Goal: Task Accomplishment & Management: Manage account settings

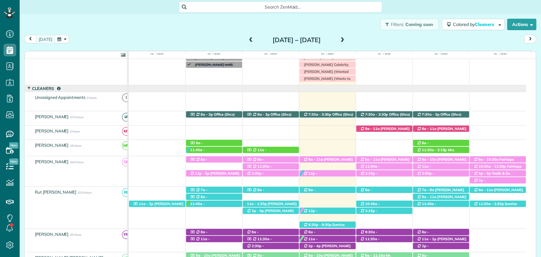
scroll to position [3, 3]
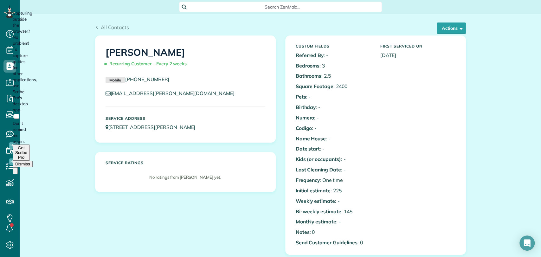
scroll to position [3, 3]
click at [33, 161] on button "Dismiss" at bounding box center [23, 164] width 20 height 7
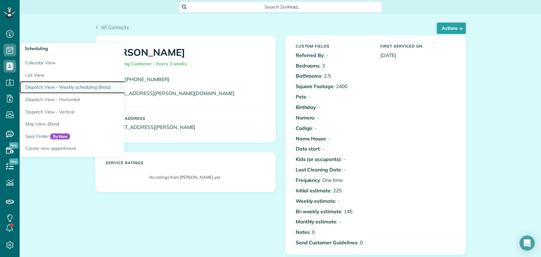
click at [46, 85] on link "Dispatch View - Weekly scheduling (Beta)" at bounding box center [99, 87] width 158 height 12
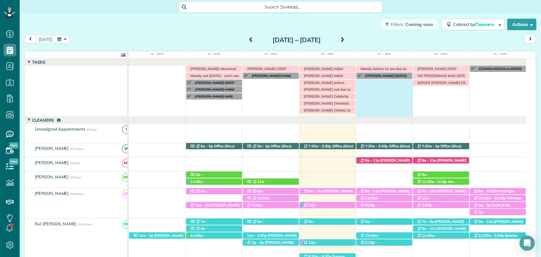
click at [380, 87] on div "Irma V descansa este lunes ELIANA DEEP CLEAN RUTH DEEP CLEAN CAROLINE COCHRAN N…" at bounding box center [327, 91] width 397 height 51
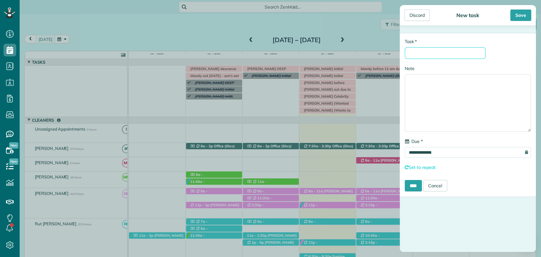
click at [438, 53] on input "* Task" at bounding box center [444, 53] width 81 height 12
type input "**********"
click at [516, 13] on div "Save" at bounding box center [520, 14] width 21 height 11
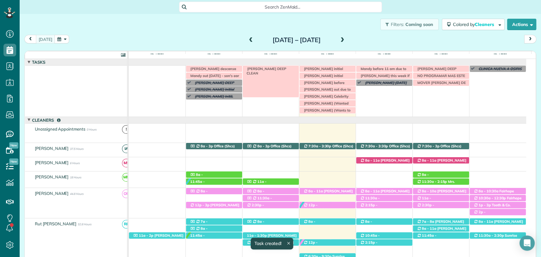
click at [277, 70] on span "IRMA DEEP CLEAN" at bounding box center [265, 70] width 42 height 9
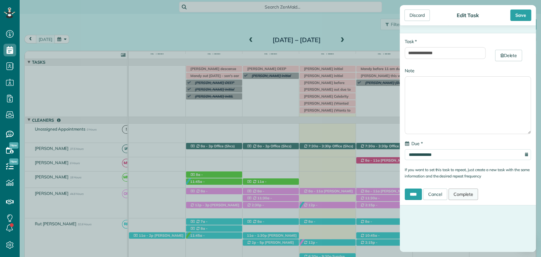
click at [470, 190] on link "Complete" at bounding box center [463, 193] width 30 height 11
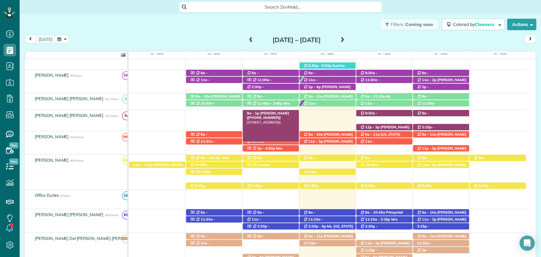
click at [272, 111] on span "[PERSON_NAME] ([PHONE_NUMBER])" at bounding box center [267, 115] width 42 height 9
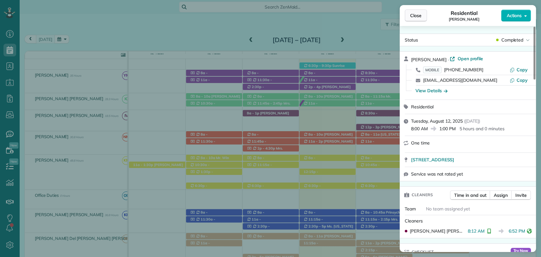
click at [409, 11] on button "Close" at bounding box center [415, 15] width 22 height 12
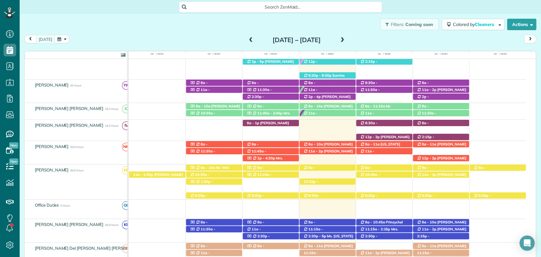
scroll to position [180, 0]
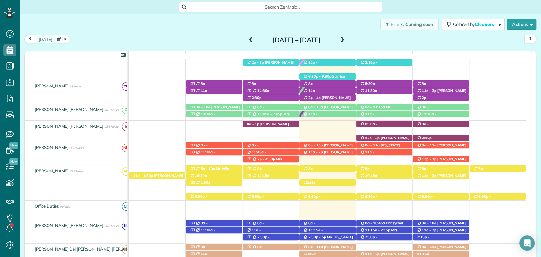
click at [79, 35] on div "today Sunday Aug 10 – Saturday Aug 16, 2025" at bounding box center [279, 41] width 511 height 12
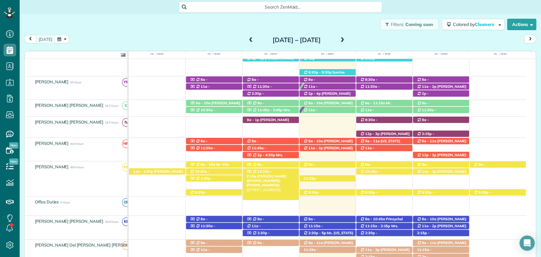
scroll to position [175, 0]
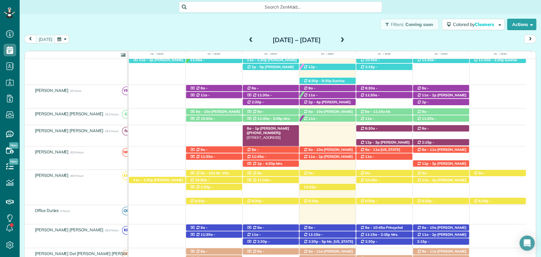
click at [255, 126] on span "Mrs. Jennifer Pelham (+12512282211)" at bounding box center [267, 130] width 42 height 9
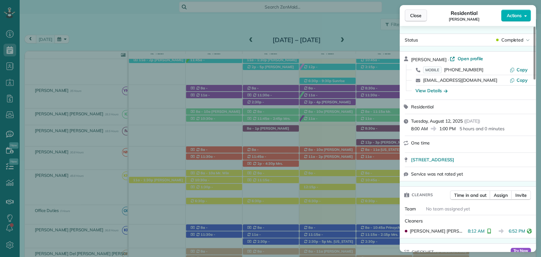
click at [414, 17] on span "Close" at bounding box center [415, 15] width 11 height 6
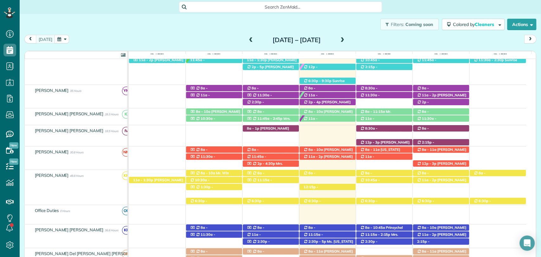
click at [84, 31] on div "Filters: Coming soon Colored by Cleaners Color by Cleaner Color by Team Color b…" at bounding box center [280, 24] width 521 height 21
click at [269, 119] on span "11:45a - 2:45p" at bounding box center [270, 118] width 26 height 4
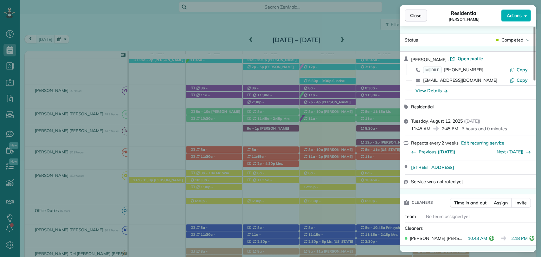
click at [414, 15] on span "Close" at bounding box center [415, 15] width 11 height 6
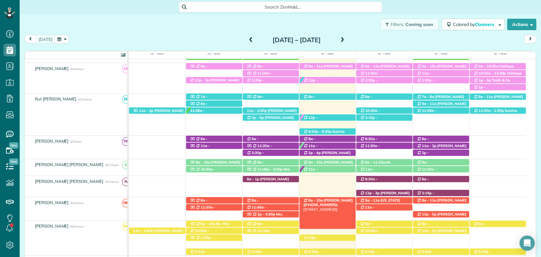
click at [311, 198] on span "8a - 10a" at bounding box center [315, 200] width 15 height 4
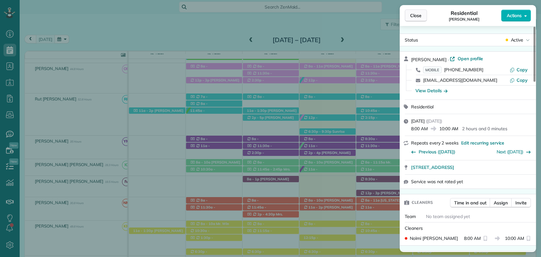
click at [412, 16] on span "Close" at bounding box center [415, 15] width 11 height 6
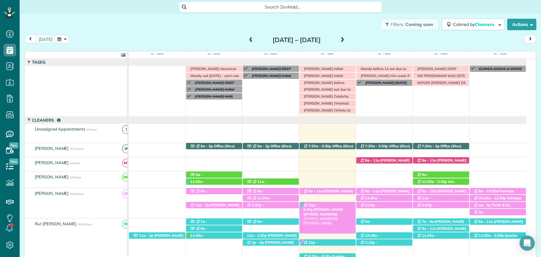
click at [324, 207] on span "Lisa Mavar (+12515500269)" at bounding box center [323, 211] width 40 height 9
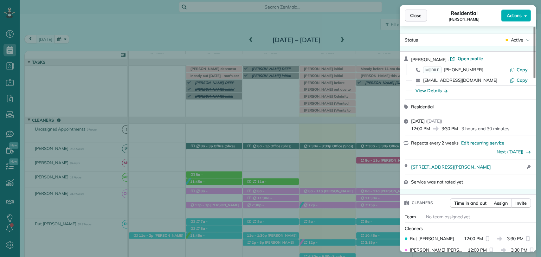
click at [419, 15] on span "Close" at bounding box center [415, 15] width 11 height 6
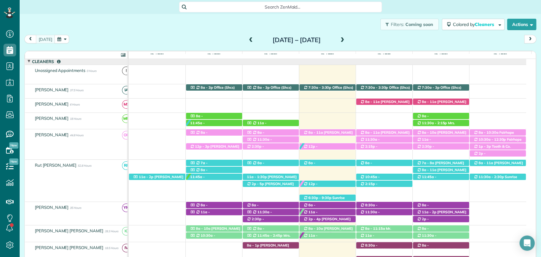
scroll to position [60, 0]
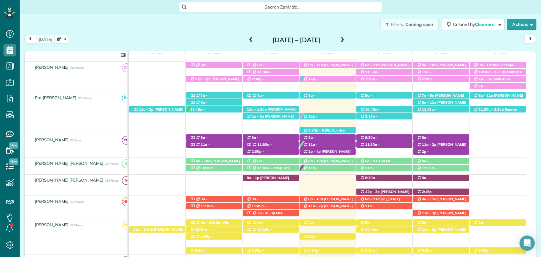
click at [196, 28] on div "Filters: Coming soon Colored by Cleaners Color by Cleaner Color by Team Color b…" at bounding box center [280, 24] width 521 height 21
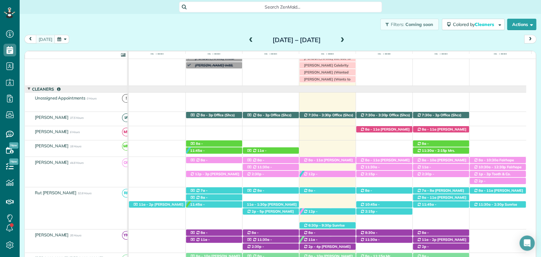
click at [207, 26] on div "Filters: Coming soon Colored by Cleaners Color by Cleaner Color by Team Color b…" at bounding box center [280, 24] width 521 height 21
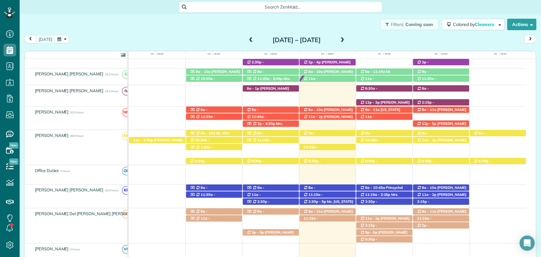
click at [211, 31] on div "Filters: Coming soon Colored by Cleaners Color by Cleaner Color by Team Color b…" at bounding box center [280, 24] width 521 height 21
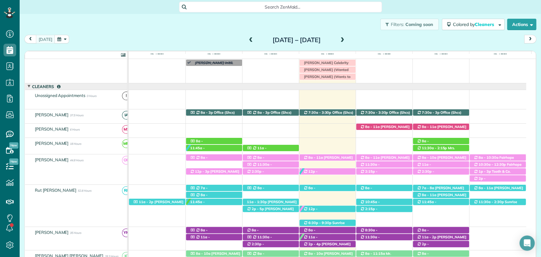
scroll to position [33, 0]
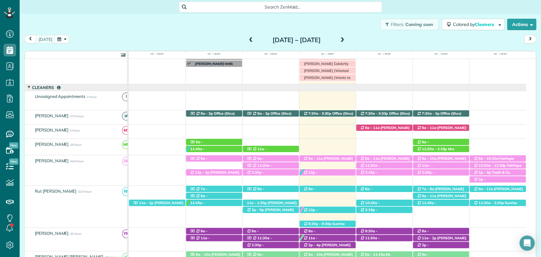
click at [81, 24] on div "Filters: Coming soon Colored by Cleaners Color by Cleaner Color by Team Color b…" at bounding box center [280, 24] width 521 height 21
click at [326, 158] on span "Tiffany Williams (+15073202682)" at bounding box center [327, 160] width 49 height 9
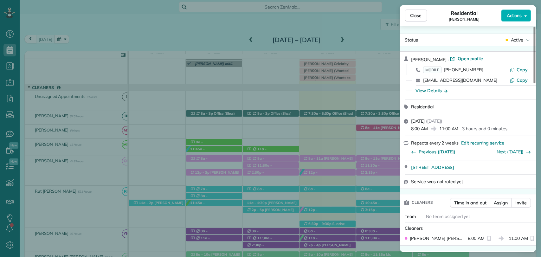
drag, startPoint x: 71, startPoint y: 25, endPoint x: 177, endPoint y: 26, distance: 106.4
click at [71, 25] on div "Close Residential Tiffany Williams Actions Status Active Tiffany Williams · Ope…" at bounding box center [270, 128] width 541 height 257
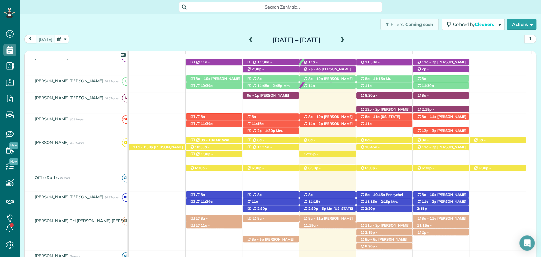
scroll to position [211, 0]
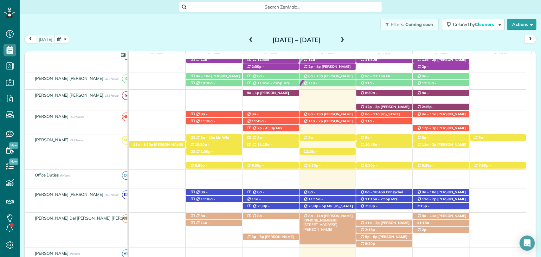
click at [330, 215] on span "Linda Young (+12515107051)" at bounding box center [327, 217] width 49 height 9
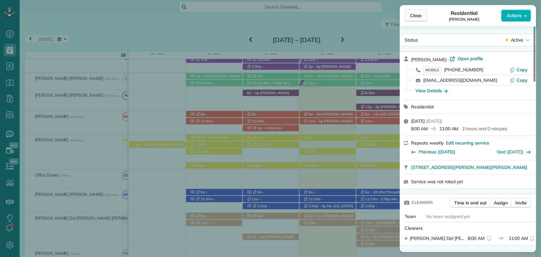
click at [414, 16] on span "Close" at bounding box center [415, 15] width 11 height 6
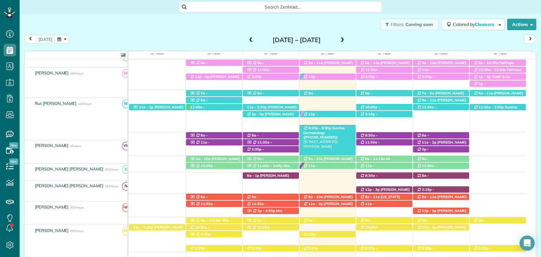
scroll to position [128, 0]
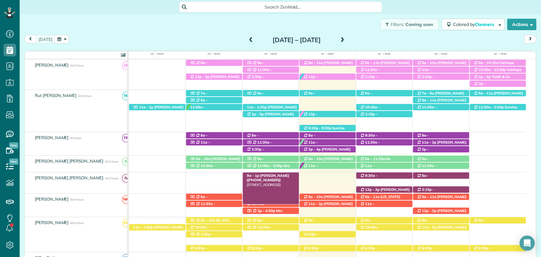
click at [276, 173] on span "Mrs. Jennifer Pelham (+12512282211)" at bounding box center [267, 177] width 42 height 9
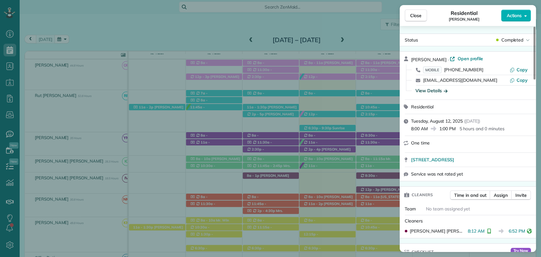
click at [430, 89] on div "View Details" at bounding box center [431, 90] width 32 height 6
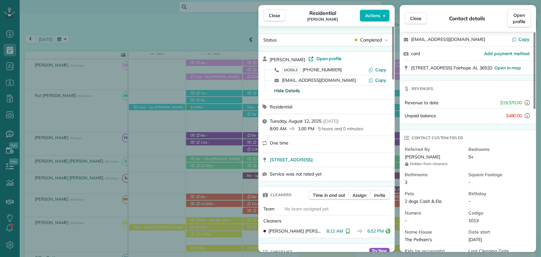
scroll to position [39, 0]
click at [270, 11] on button "Close" at bounding box center [274, 15] width 22 height 12
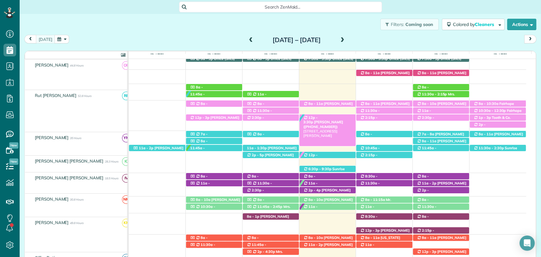
scroll to position [87, 0]
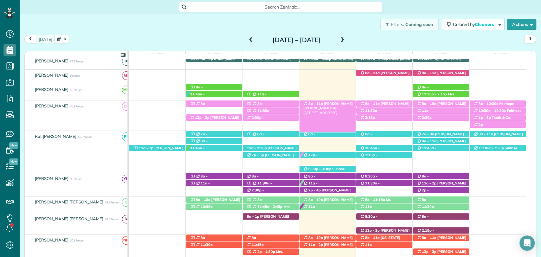
click at [316, 104] on span "8a - 11a" at bounding box center [315, 103] width 15 height 4
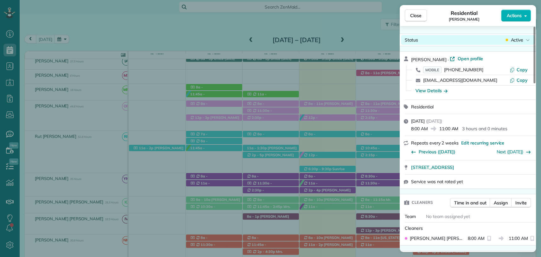
click at [514, 38] on span "Active" at bounding box center [516, 40] width 13 height 6
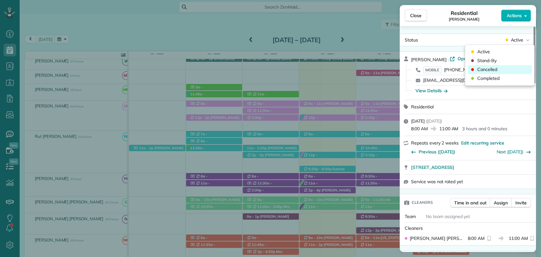
click at [492, 71] on span "Cancelled" at bounding box center [487, 69] width 20 height 6
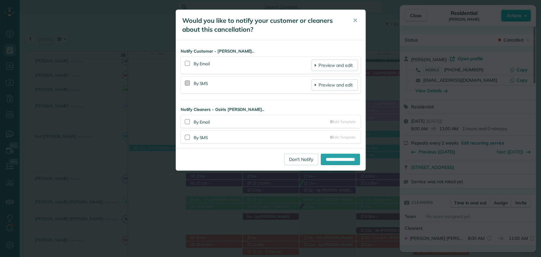
click at [186, 82] on div at bounding box center [187, 82] width 5 height 5
click at [186, 135] on div at bounding box center [187, 137] width 5 height 5
click at [331, 160] on input "**********" at bounding box center [339, 159] width 39 height 11
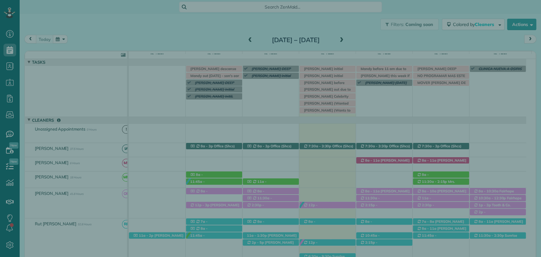
scroll to position [32, 0]
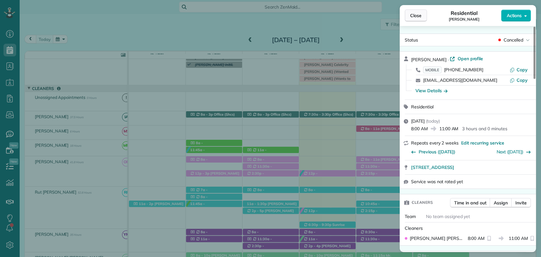
click at [414, 13] on span "Close" at bounding box center [415, 15] width 11 height 6
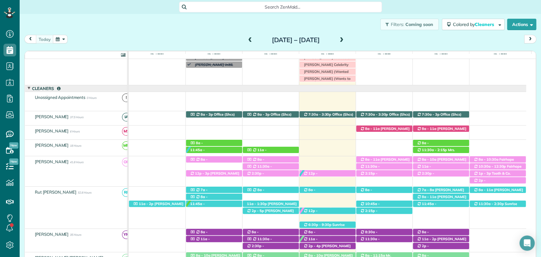
click at [316, 160] on div "11:30a - 2p [PERSON_NAME] ([PHONE_NUMBER]) [STREET_ADDRESS] 12p - 3:30p [PERSON…" at bounding box center [327, 171] width 397 height 30
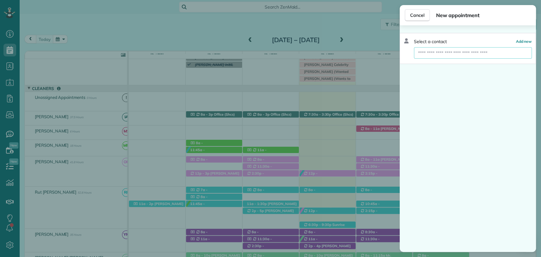
click at [436, 52] on input "text" at bounding box center [473, 52] width 118 height 11
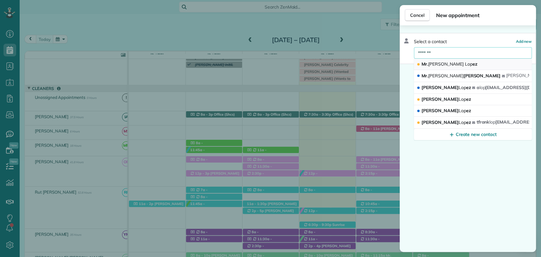
type input "*******"
click at [446, 65] on span "Mr. Jon Lop ez" at bounding box center [448, 64] width 55 height 6
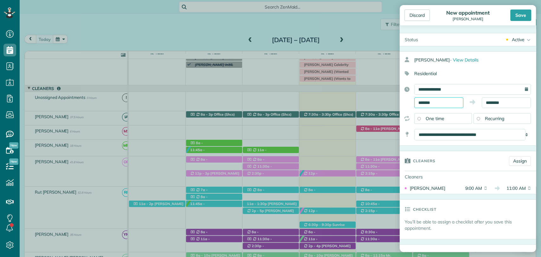
click at [428, 105] on body "Dashboard Scheduling Calendar View List View Dispatch View - Weekly scheduling …" at bounding box center [270, 128] width 541 height 257
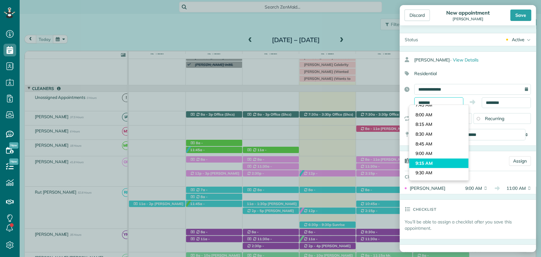
scroll to position [294, 0]
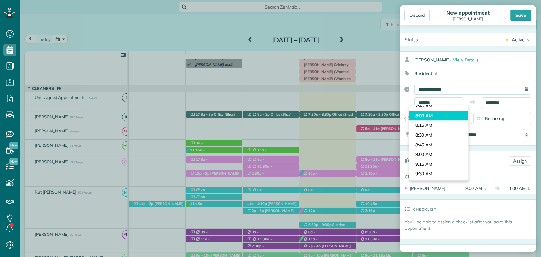
type input "*******"
click at [421, 115] on body "Dashboard Scheduling Calendar View List View Dispatch View - Weekly scheduling …" at bounding box center [270, 128] width 541 height 257
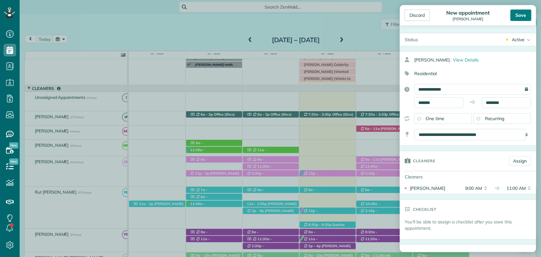
click at [513, 13] on div "Save" at bounding box center [520, 14] width 21 height 11
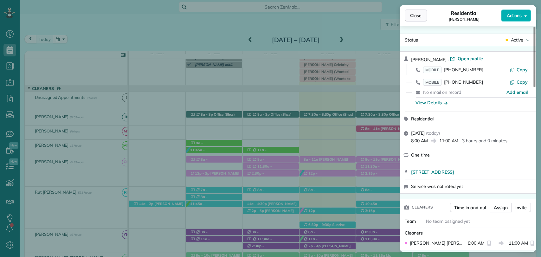
click at [417, 16] on span "Close" at bounding box center [415, 15] width 11 height 6
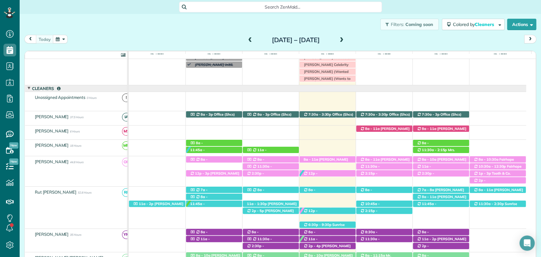
click at [190, 31] on div "Filters: Coming soon Colored by Cleaners Color by Cleaner Color by Team Color b…" at bounding box center [280, 24] width 521 height 21
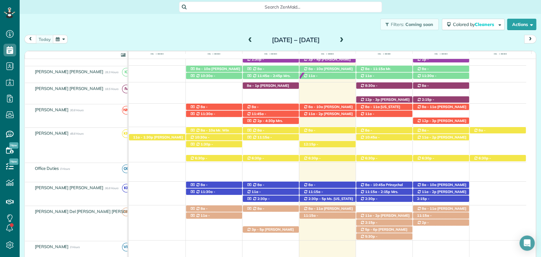
scroll to position [218, 0]
click at [206, 27] on div "Filters: Coming soon Colored by Cleaners Color by Cleaner Color by Team Color b…" at bounding box center [280, 24] width 521 height 21
click at [383, 225] on span "Zack Chavers (+12514230264)" at bounding box center [380, 229] width 40 height 9
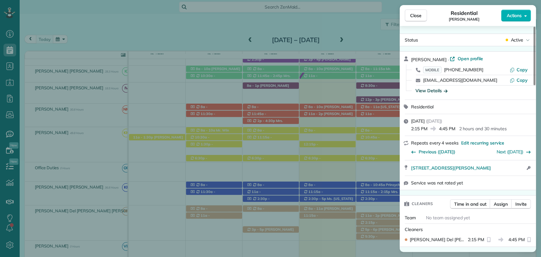
click at [427, 88] on div "View Details" at bounding box center [431, 90] width 32 height 6
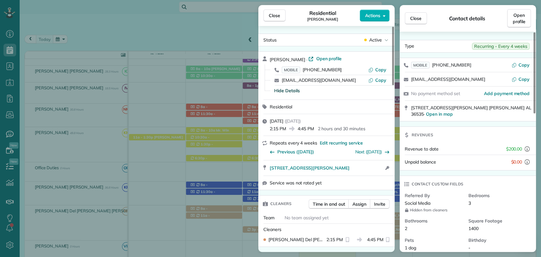
scroll to position [6, 0]
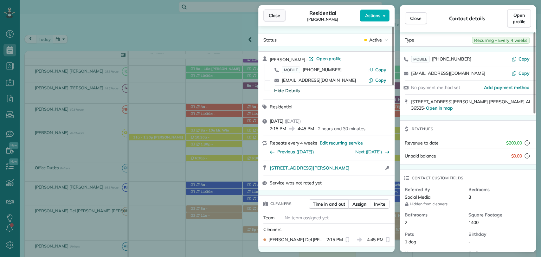
click at [270, 16] on span "Close" at bounding box center [274, 15] width 11 height 6
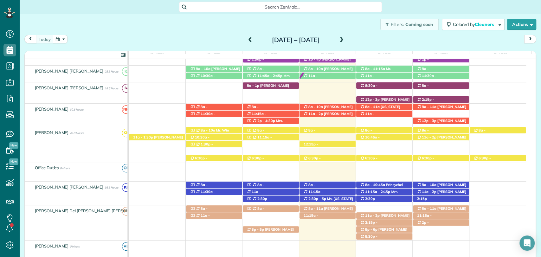
click at [207, 31] on div "Filters: Coming soon Colored by Cleaners Color by Cleaner Color by Team Color b…" at bounding box center [280, 24] width 521 height 21
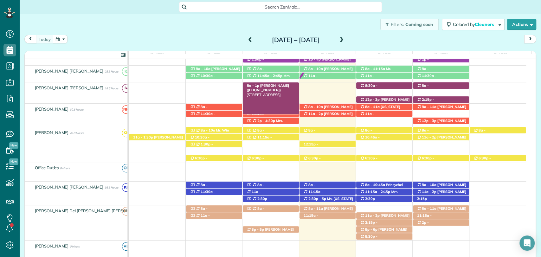
click at [267, 86] on span "Mrs. Jennifer Pelham (+12512282211)" at bounding box center [267, 87] width 42 height 9
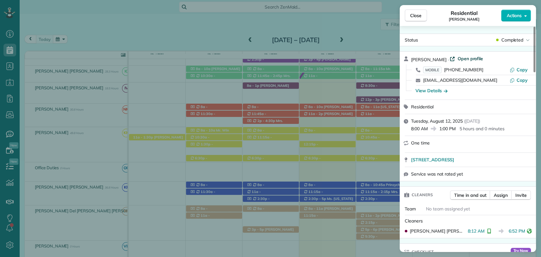
click at [460, 60] on span "Open profile" at bounding box center [470, 58] width 26 height 6
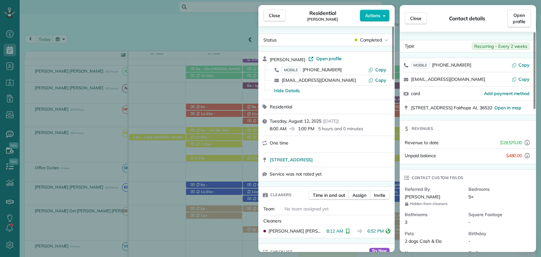
click at [278, 9] on div "Close Residential Jennifer Pelham Actions" at bounding box center [326, 15] width 136 height 21
click at [274, 16] on span "Close" at bounding box center [274, 15] width 11 height 6
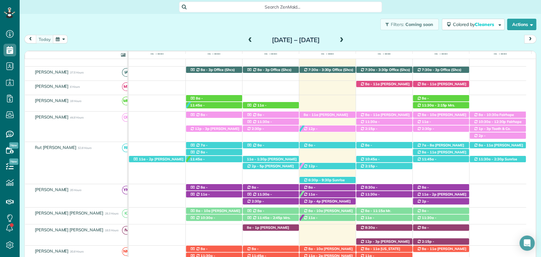
scroll to position [68, 0]
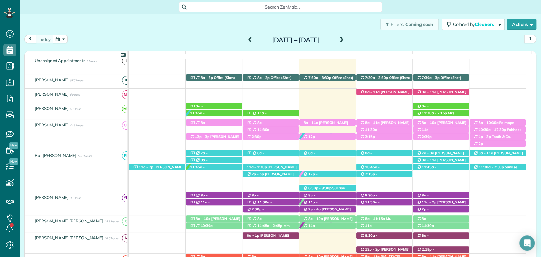
click at [345, 41] on span at bounding box center [341, 40] width 7 height 6
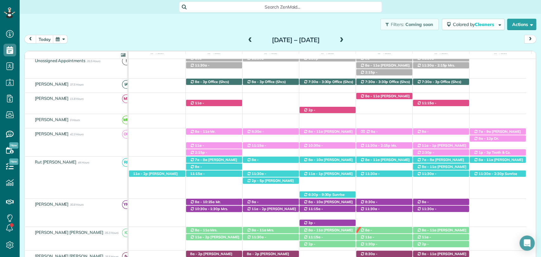
scroll to position [41, 0]
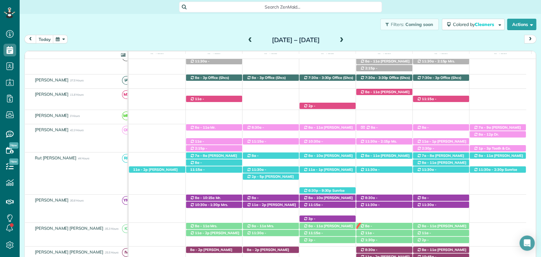
click at [345, 41] on span at bounding box center [341, 40] width 7 height 6
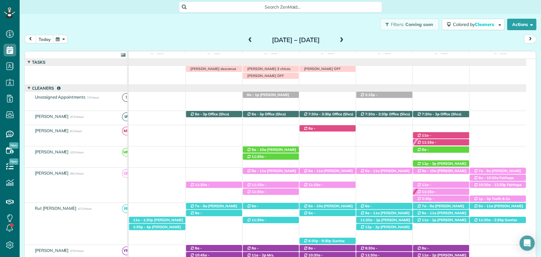
scroll to position [1, 0]
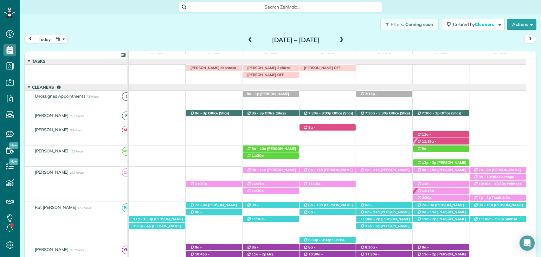
click at [79, 31] on div "Filters: Coming soon Colored by Cleaners Color by Cleaner Color by Team Color b…" at bounding box center [280, 24] width 521 height 21
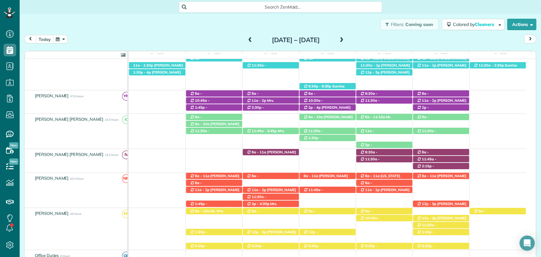
scroll to position [0, 0]
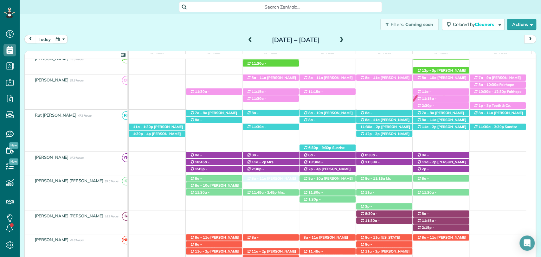
drag, startPoint x: 261, startPoint y: 211, endPoint x: 263, endPoint y: 184, distance: 26.4
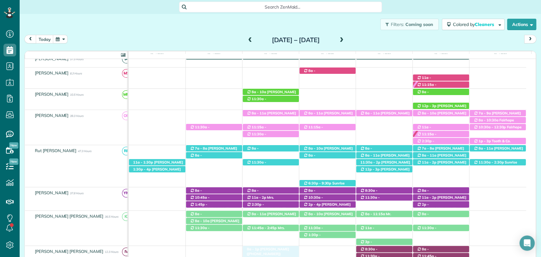
drag, startPoint x: 262, startPoint y: 82, endPoint x: 266, endPoint y: 250, distance: 167.9
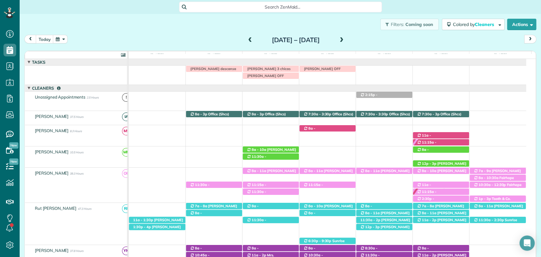
click at [288, 146] on td "11a - 1:30p Carrie Olds (+18508602045) 23974 Unbridled Loop - Daphne, AL, 36526…" at bounding box center [327, 135] width 397 height 21
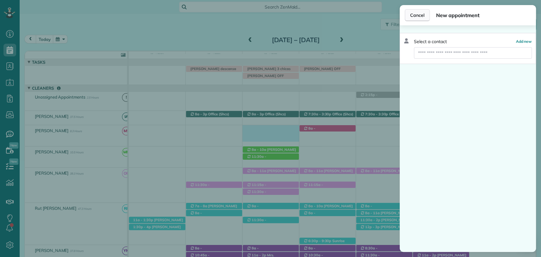
click at [419, 15] on span "Cancel" at bounding box center [417, 15] width 14 height 6
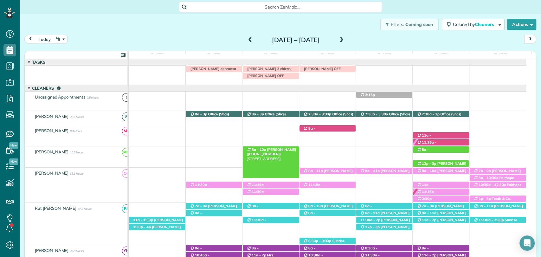
click at [278, 150] on span "[PERSON_NAME] ([PHONE_NUMBER])" at bounding box center [270, 151] width 49 height 9
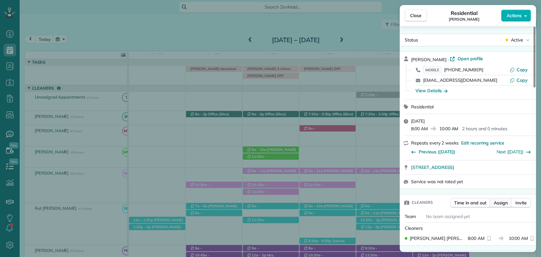
click at [497, 202] on span "Assign" at bounding box center [500, 202] width 14 height 6
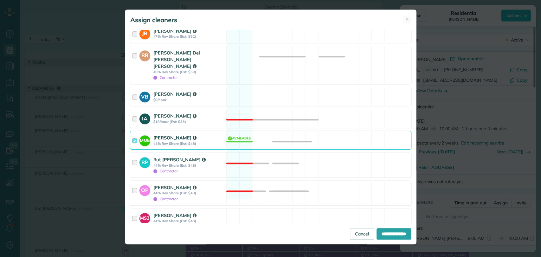
click at [132, 134] on div at bounding box center [135, 140] width 7 height 12
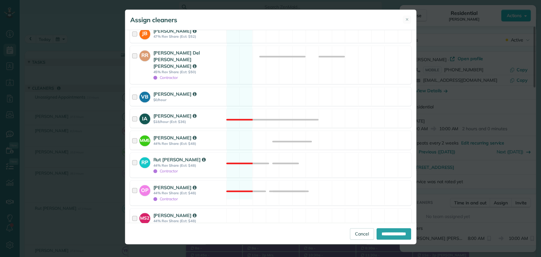
click at [131, 233] on div at bounding box center [132, 235] width 5 height 5
click at [377, 229] on input "**********" at bounding box center [393, 233] width 35 height 11
type input "**********"
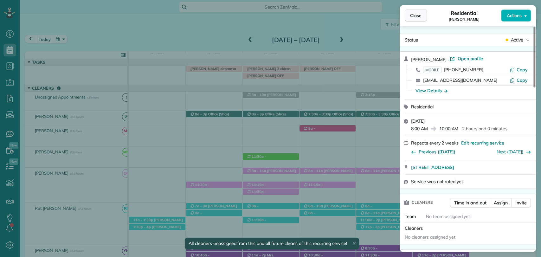
click at [410, 18] on span "Close" at bounding box center [415, 15] width 11 height 6
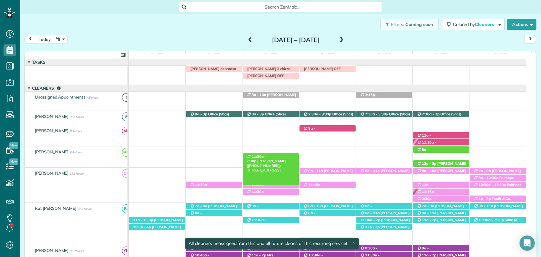
click at [276, 159] on span "[PERSON_NAME] ([PHONE_NUMBER])" at bounding box center [266, 163] width 40 height 9
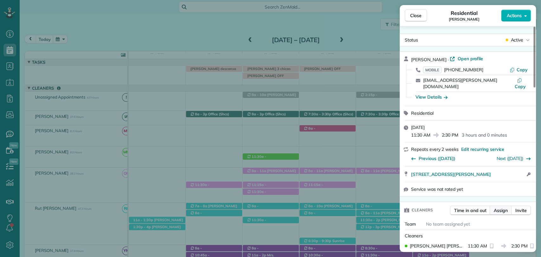
click at [499, 207] on span "Assign" at bounding box center [500, 210] width 14 height 6
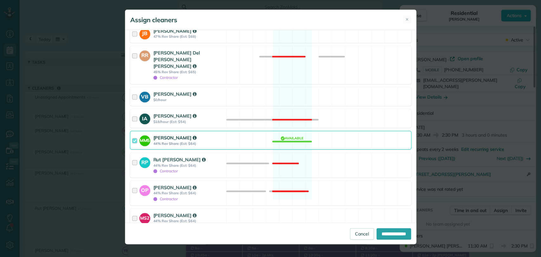
click at [132, 134] on div at bounding box center [135, 140] width 7 height 12
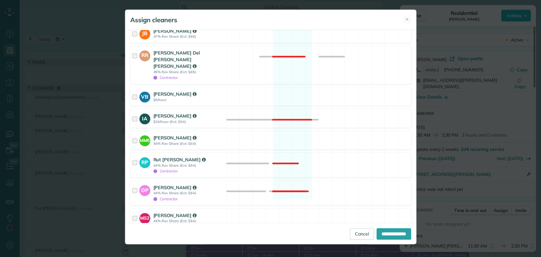
click at [132, 233] on div at bounding box center [132, 235] width 5 height 5
click at [380, 240] on div "**********" at bounding box center [270, 233] width 291 height 21
click at [383, 231] on input "**********" at bounding box center [393, 233] width 35 height 11
type input "**********"
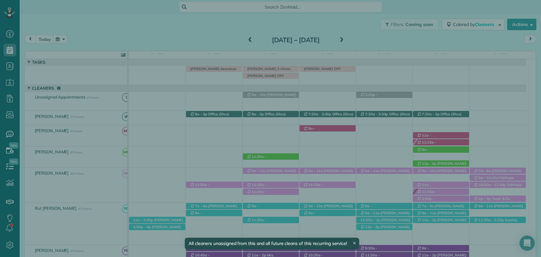
click at [412, 13] on span "Close" at bounding box center [415, 15] width 11 height 6
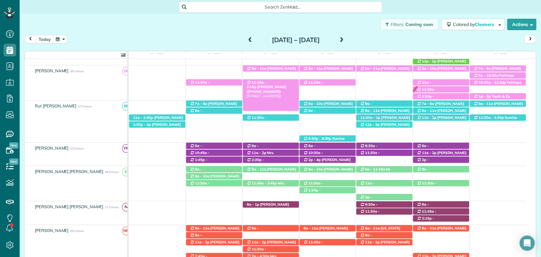
click at [266, 80] on span "11:15a - 2:15p" at bounding box center [256, 84] width 20 height 9
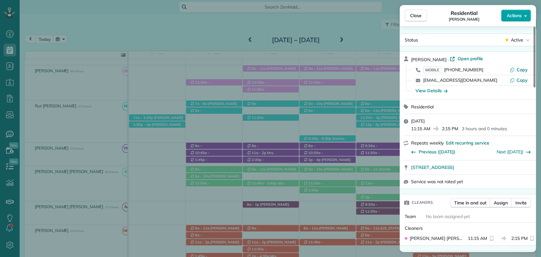
click at [523, 16] on button "Actions" at bounding box center [516, 15] width 30 height 12
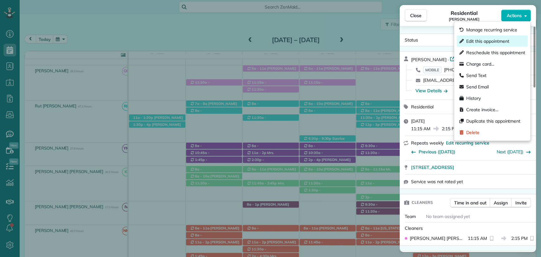
click at [491, 39] on span "Edit this appointment" at bounding box center [487, 41] width 43 height 6
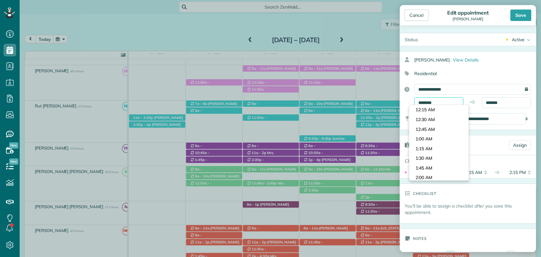
click at [441, 101] on input "********" at bounding box center [438, 102] width 49 height 11
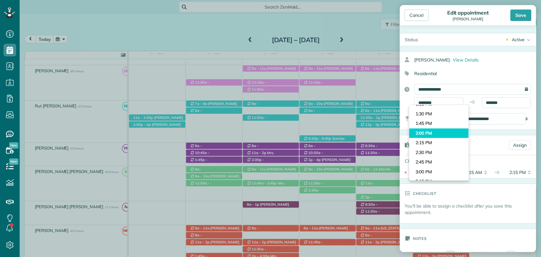
type input "*******"
click at [420, 131] on body "Dashboard Scheduling Calendar View List View Dispatch View - Weekly scheduling …" at bounding box center [270, 128] width 541 height 257
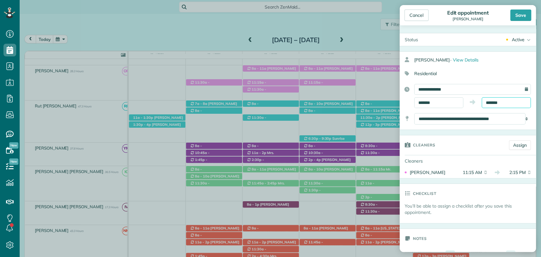
click at [486, 98] on input "*******" at bounding box center [505, 102] width 49 height 11
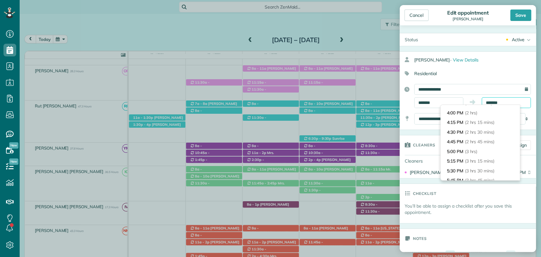
scroll to position [75, 0]
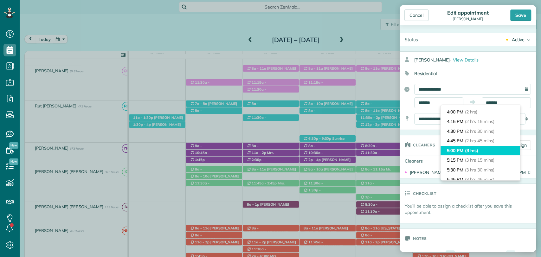
type input "*******"
click at [458, 147] on li "5:00 PM (3 hrs)" at bounding box center [479, 151] width 79 height 10
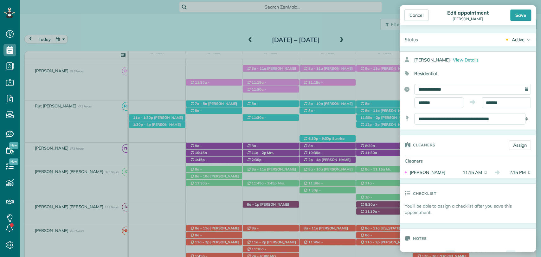
click at [527, 8] on div "Cancel Edit appointment Mandy Barber Save" at bounding box center [467, 15] width 136 height 20
click at [516, 17] on div "Save" at bounding box center [520, 14] width 21 height 11
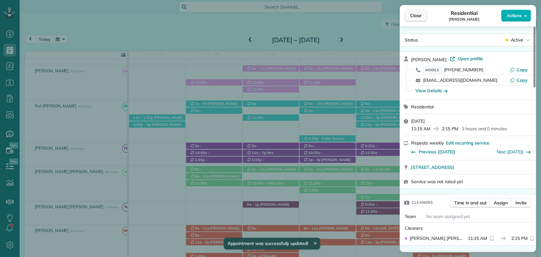
click at [416, 14] on span "Close" at bounding box center [415, 15] width 11 height 6
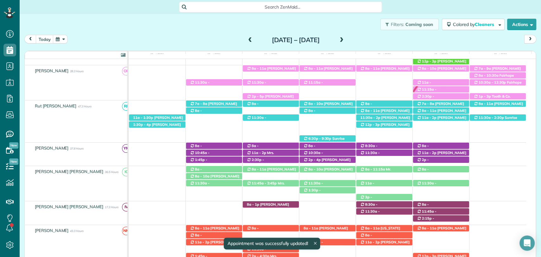
click at [246, 39] on span at bounding box center [249, 40] width 7 height 6
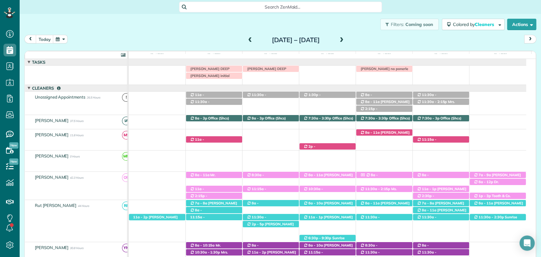
click at [246, 40] on span at bounding box center [249, 40] width 7 height 6
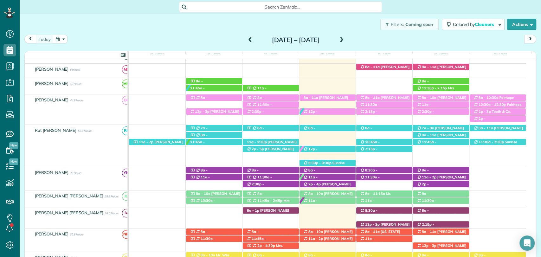
scroll to position [96, 0]
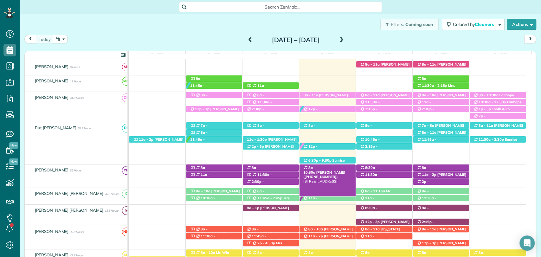
click at [335, 170] on span "Dana Pridgen (+12518025295)" at bounding box center [324, 174] width 42 height 9
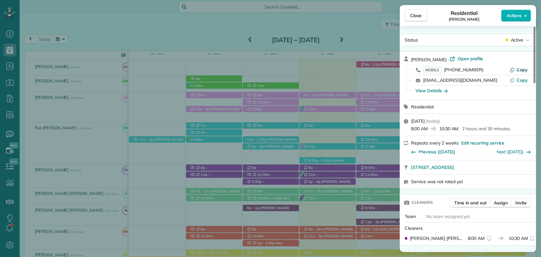
click at [518, 68] on span "Copy" at bounding box center [521, 70] width 11 height 6
click at [415, 13] on span "Close" at bounding box center [415, 15] width 11 height 6
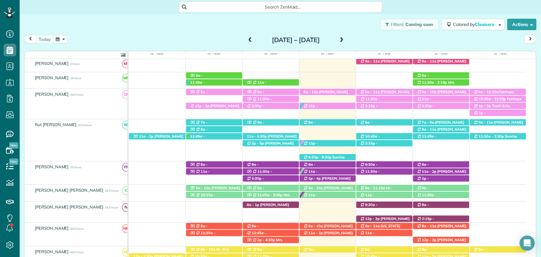
scroll to position [73, 0]
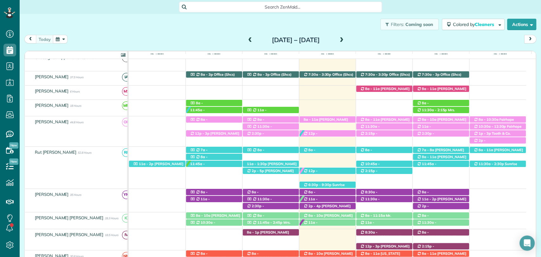
click at [207, 35] on div "today Sunday Aug 10 – Saturday Aug 16, 2025" at bounding box center [279, 41] width 511 height 12
click at [191, 35] on div "today Sunday Aug 10 – Saturday Aug 16, 2025" at bounding box center [279, 41] width 511 height 12
click at [345, 41] on span at bounding box center [341, 40] width 7 height 6
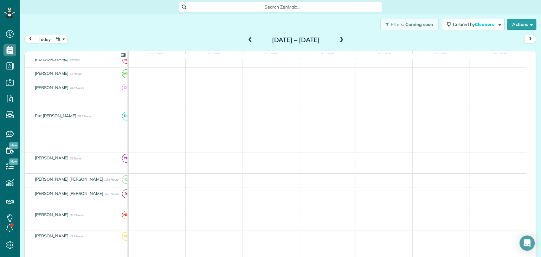
scroll to position [0, 0]
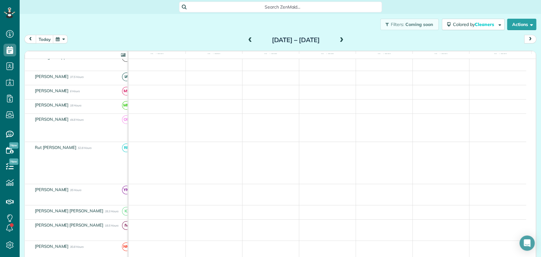
click at [345, 41] on span at bounding box center [341, 40] width 7 height 6
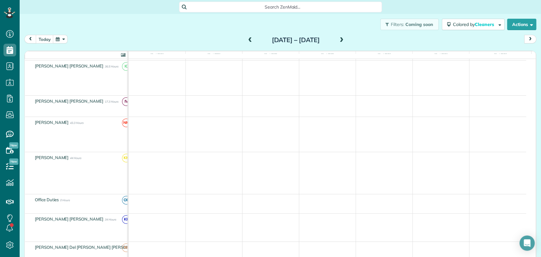
scroll to position [216, 0]
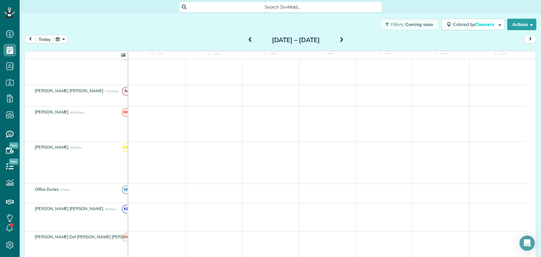
click at [246, 41] on span at bounding box center [249, 40] width 7 height 6
click at [345, 40] on span at bounding box center [341, 40] width 7 height 6
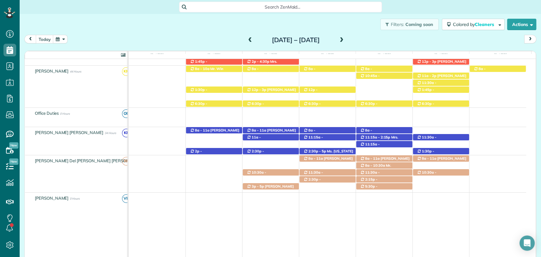
scroll to position [301, 0]
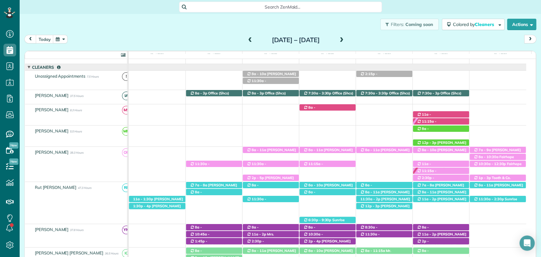
click at [213, 25] on div "Filters: Coming soon Colored by Cleaners Color by Cleaner Color by Team Color b…" at bounding box center [280, 24] width 521 height 21
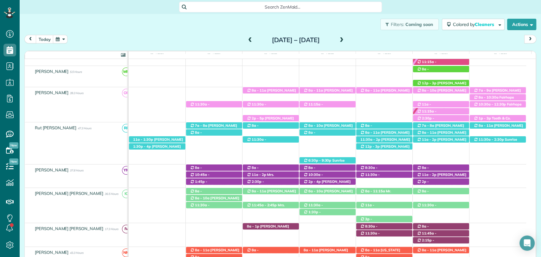
scroll to position [70, 0]
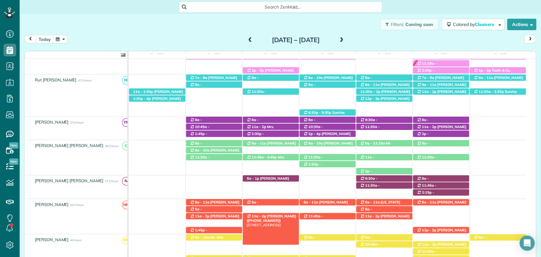
click at [275, 216] on span "Victor Fernandez (+16185509633)" at bounding box center [270, 218] width 49 height 9
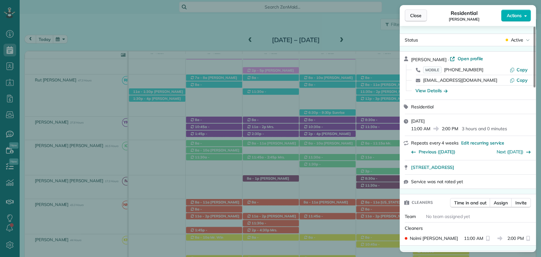
click at [418, 11] on button "Close" at bounding box center [415, 15] width 22 height 12
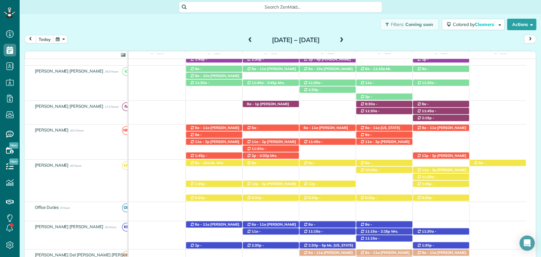
click at [271, 142] on span "Victor Fernandez (+16185509633)" at bounding box center [270, 143] width 49 height 9
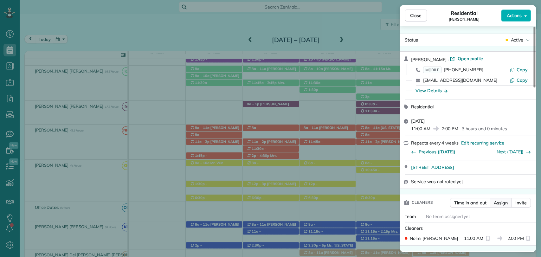
click at [501, 201] on span "Assign" at bounding box center [500, 202] width 14 height 6
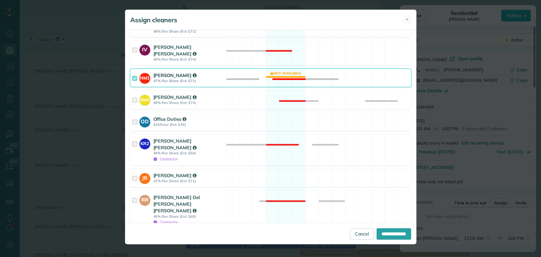
click at [136, 72] on div at bounding box center [135, 78] width 7 height 12
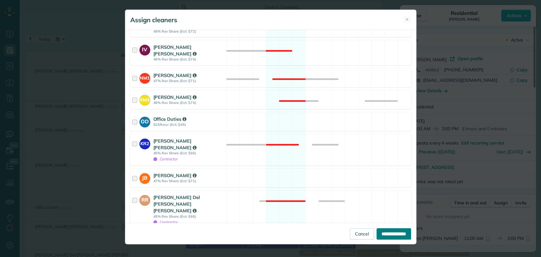
click at [380, 230] on input "**********" at bounding box center [393, 233] width 35 height 11
type input "**********"
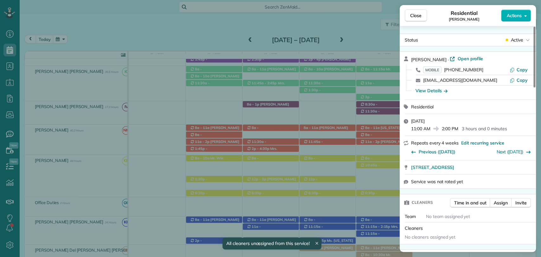
click at [417, 8] on div "Close Residential Victor Fernandez Actions" at bounding box center [467, 15] width 136 height 21
click at [415, 12] on button "Close" at bounding box center [415, 15] width 22 height 12
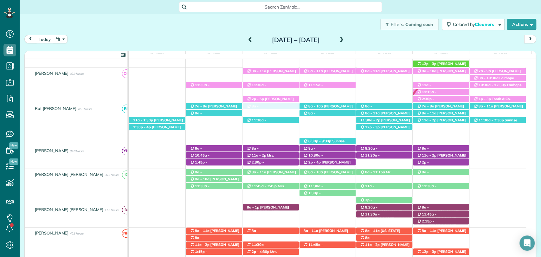
drag, startPoint x: 271, startPoint y: 108, endPoint x: 259, endPoint y: 112, distance: 12.4
click at [259, 112] on div "11:30a - 1:30p Cathy Saddoris (+16306421506) 23937 Montrose Woods Dr - Fairhope…" at bounding box center [327, 118] width 397 height 30
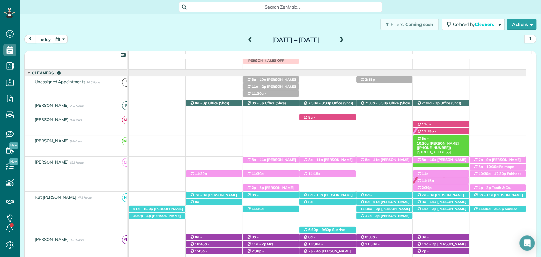
click at [451, 141] on span "Caroline Byars (+12516541881)" at bounding box center [437, 145] width 42 height 9
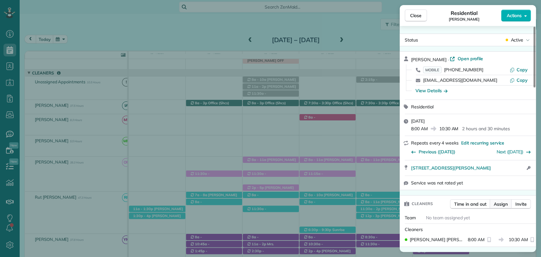
click at [500, 205] on span "Assign" at bounding box center [500, 204] width 14 height 6
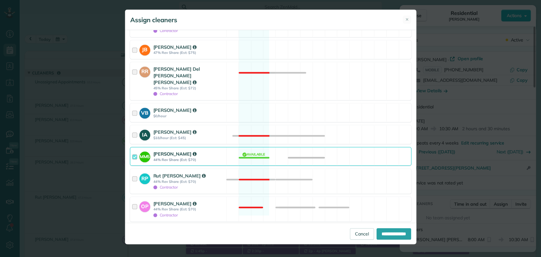
click at [137, 150] on div at bounding box center [135, 156] width 7 height 12
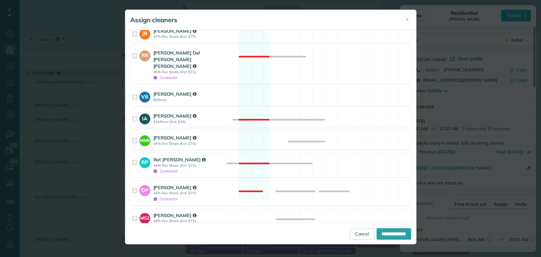
click at [131, 233] on div at bounding box center [132, 235] width 5 height 5
click at [385, 231] on input "**********" at bounding box center [393, 233] width 35 height 11
type input "**********"
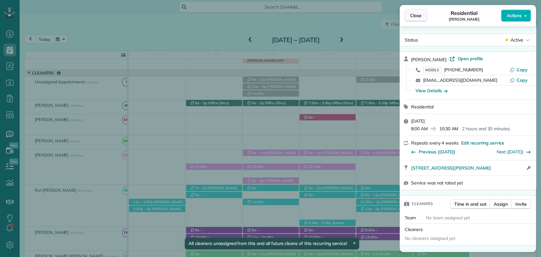
click at [415, 16] on span "Close" at bounding box center [415, 15] width 11 height 6
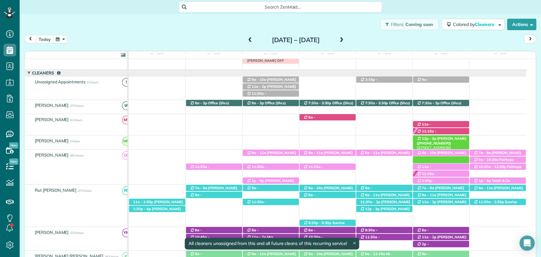
click at [439, 138] on span "[PERSON_NAME] ([PHONE_NUMBER])" at bounding box center [440, 140] width 49 height 9
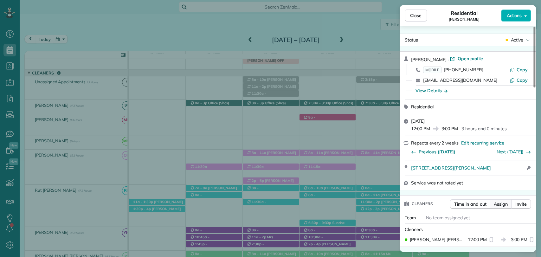
click at [497, 206] on span "Assign" at bounding box center [500, 204] width 14 height 6
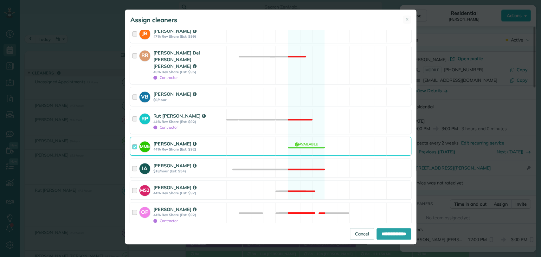
click at [133, 140] on div at bounding box center [135, 146] width 7 height 12
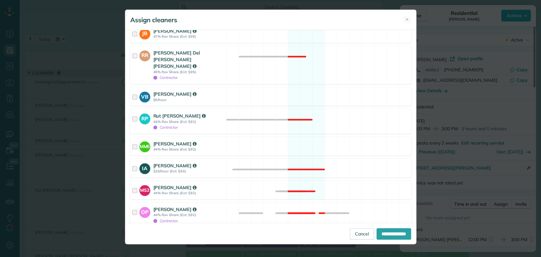
click at [134, 233] on div at bounding box center [132, 235] width 5 height 5
click at [393, 231] on input "**********" at bounding box center [393, 233] width 35 height 11
type input "**********"
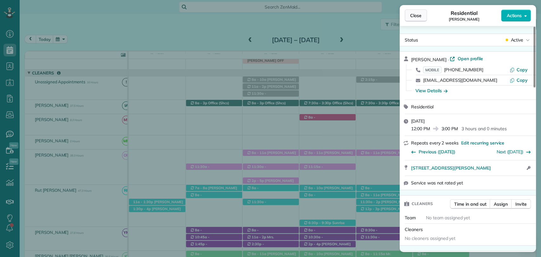
click at [416, 12] on span "Close" at bounding box center [415, 15] width 11 height 6
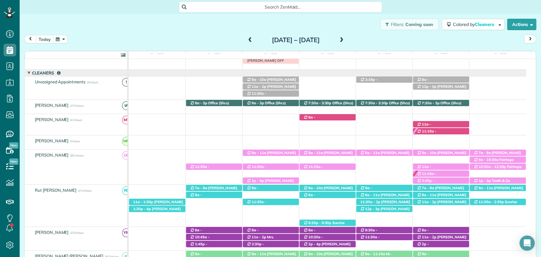
click at [507, 41] on div "today Sunday Aug 24 – Saturday Aug 30, 2025" at bounding box center [279, 41] width 511 height 12
click at [246, 39] on span at bounding box center [249, 40] width 7 height 6
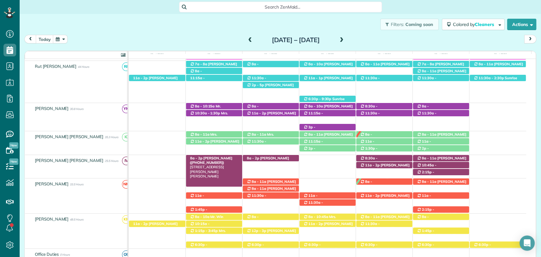
click at [199, 158] on span "[PERSON_NAME] ([PHONE_NUMBER])" at bounding box center [211, 160] width 42 height 9
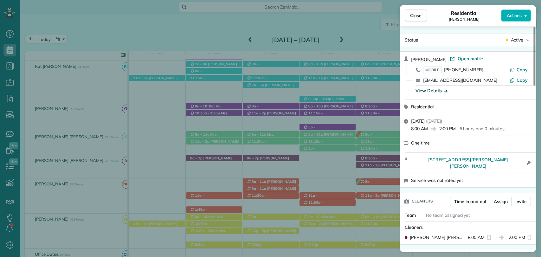
click at [433, 90] on div "View Details" at bounding box center [431, 90] width 32 height 6
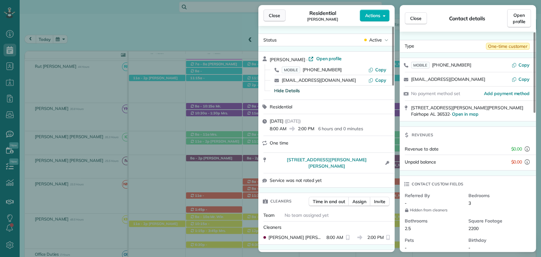
click at [272, 15] on span "Close" at bounding box center [274, 15] width 11 height 6
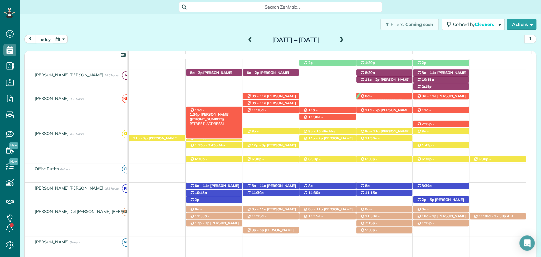
click at [212, 112] on span "[PERSON_NAME] ([PHONE_NUMBER])" at bounding box center [210, 116] width 40 height 9
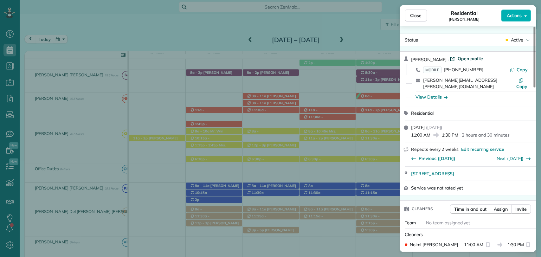
click at [457, 60] on span "Open profile" at bounding box center [470, 58] width 26 height 6
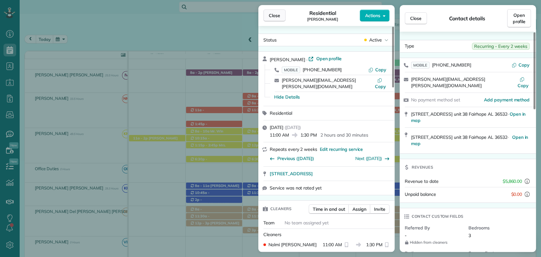
click at [270, 13] on span "Close" at bounding box center [274, 15] width 11 height 6
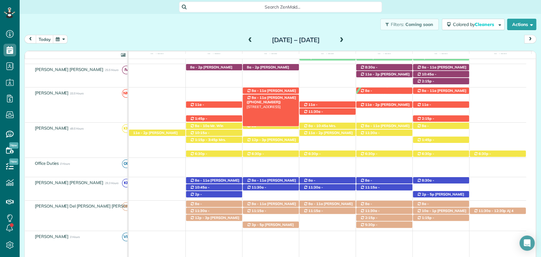
click at [282, 96] on span "[PERSON_NAME] ([PHONE_NUMBER])" at bounding box center [270, 99] width 49 height 9
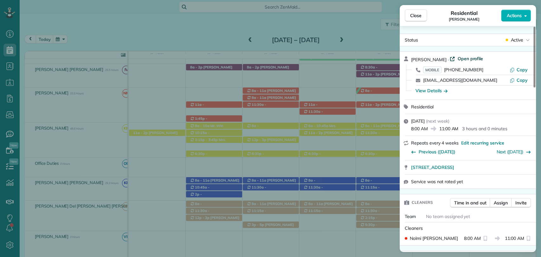
click at [466, 58] on span "Open profile" at bounding box center [470, 58] width 26 height 6
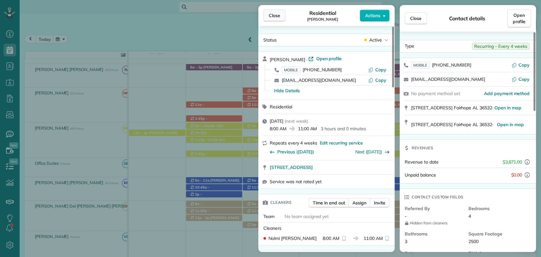
click at [270, 12] on span "Close" at bounding box center [274, 15] width 11 height 6
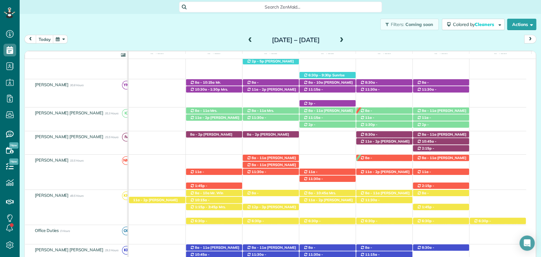
scroll to position [153, 0]
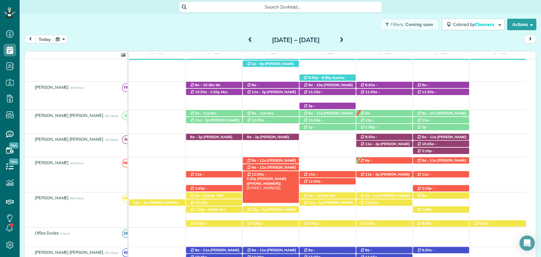
click at [258, 173] on span "11:30a - 2:30p" at bounding box center [256, 176] width 20 height 9
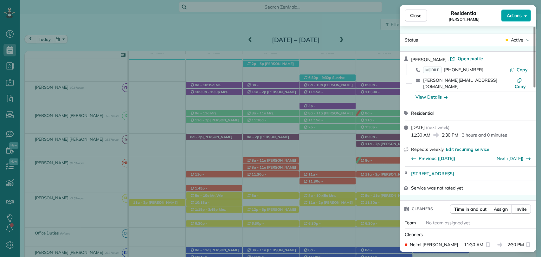
click at [518, 15] on span "Actions" at bounding box center [513, 15] width 15 height 6
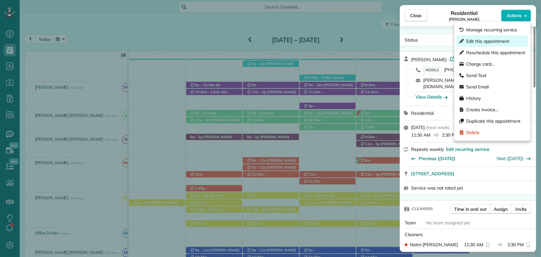
click at [477, 39] on span "Edit this appointment" at bounding box center [487, 41] width 43 height 6
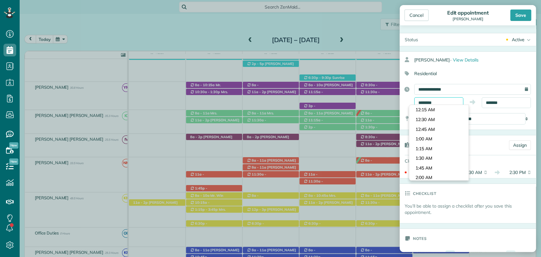
click at [428, 99] on input "********" at bounding box center [438, 102] width 49 height 11
type input "*******"
click at [423, 167] on body "Dashboard Scheduling Calendar View List View Dispatch View - Weekly scheduling …" at bounding box center [270, 128] width 541 height 257
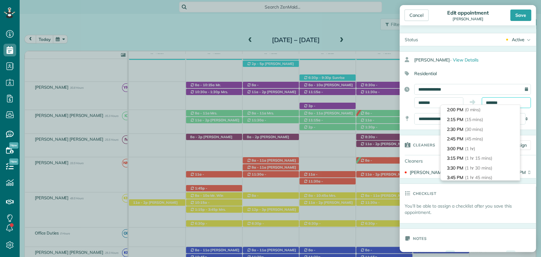
click at [492, 101] on input "*******" at bounding box center [505, 102] width 49 height 11
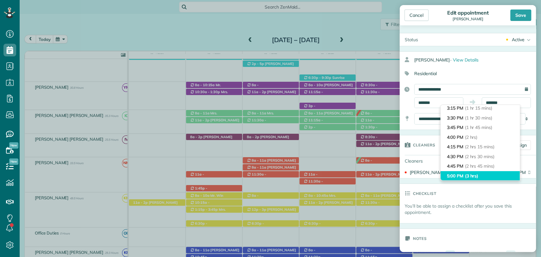
type input "*******"
click at [466, 172] on li "5:00 PM (3 hrs)" at bounding box center [479, 176] width 79 height 10
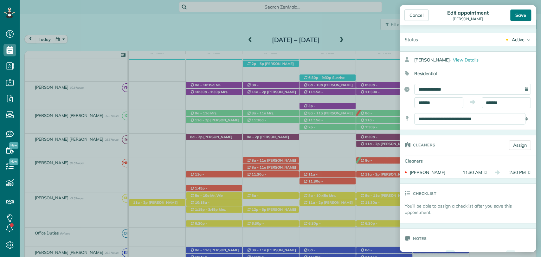
click at [524, 16] on div "Save" at bounding box center [520, 14] width 21 height 11
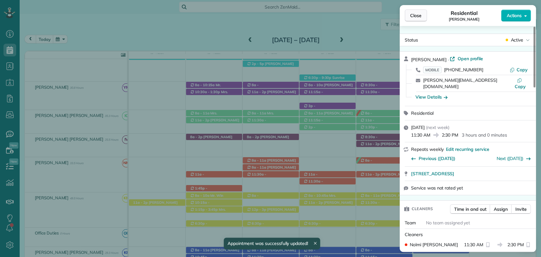
click at [416, 13] on span "Close" at bounding box center [415, 15] width 11 height 6
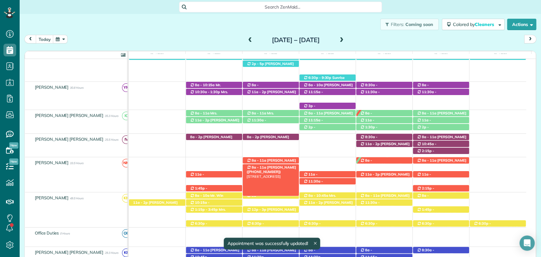
click at [269, 168] on span "Ashley Conyers (+12517672829)" at bounding box center [270, 169] width 49 height 9
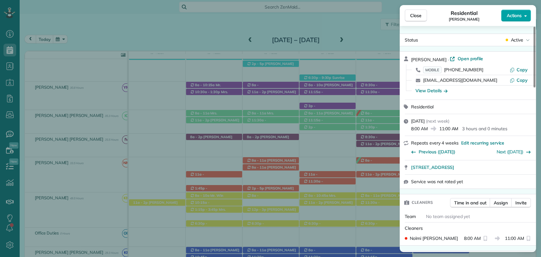
click at [505, 18] on button "Actions" at bounding box center [516, 15] width 30 height 12
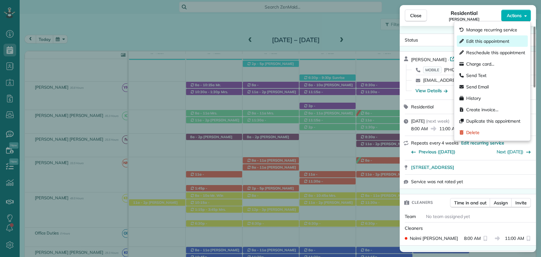
click at [472, 41] on span "Edit this appointment" at bounding box center [487, 41] width 43 height 6
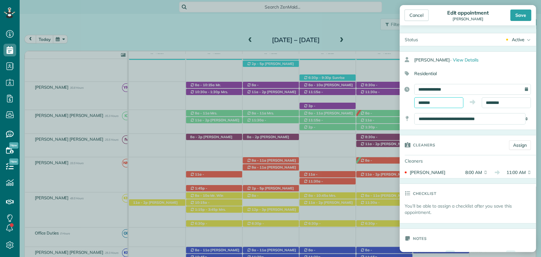
click at [430, 101] on input "*******" at bounding box center [438, 102] width 49 height 11
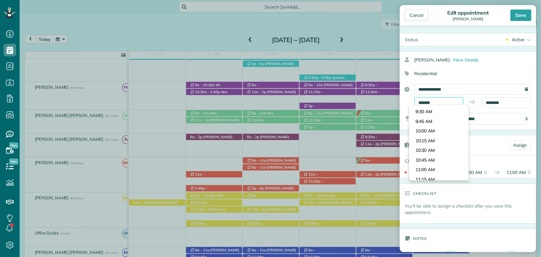
scroll to position [356, 0]
type input "********"
click at [431, 174] on body "Dashboard Scheduling Calendar View List View Dispatch View - Weekly scheduling …" at bounding box center [270, 128] width 541 height 257
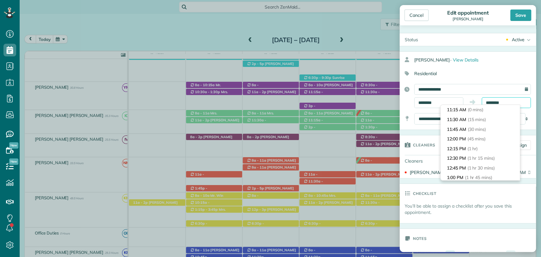
click at [489, 105] on body "Dashboard Scheduling Calendar View List View Dispatch View - Weekly scheduling …" at bounding box center [270, 128] width 541 height 257
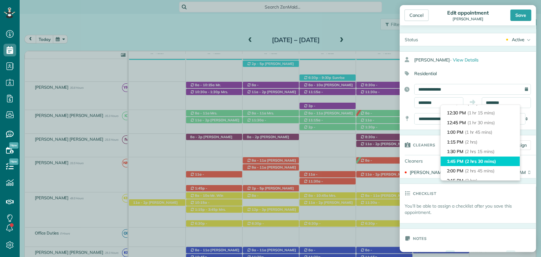
type input "*******"
click at [465, 158] on span "(2 hrs 30 mins)" at bounding box center [480, 161] width 31 height 6
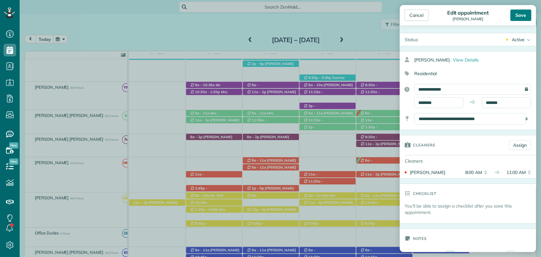
click at [521, 17] on div "Save" at bounding box center [520, 14] width 21 height 11
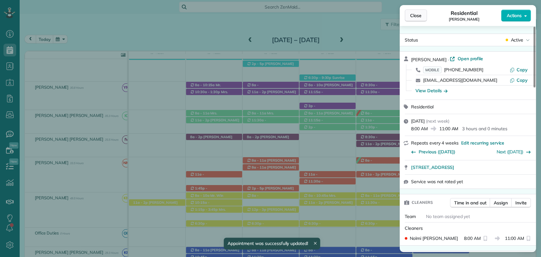
click at [415, 15] on span "Close" at bounding box center [415, 15] width 11 height 6
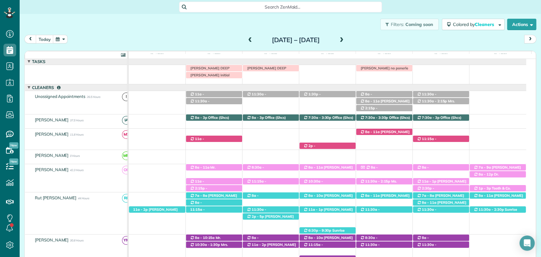
scroll to position [1, 0]
drag, startPoint x: 328, startPoint y: 95, endPoint x: 325, endPoint y: 99, distance: 5.2
click at [325, 99] on span "Mrs. Julie Adamson (+12516228085)" at bounding box center [323, 100] width 40 height 9
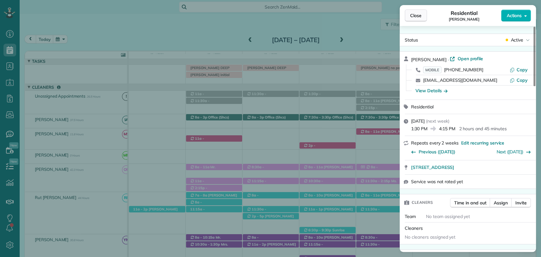
click at [415, 18] on span "Close" at bounding box center [415, 15] width 11 height 6
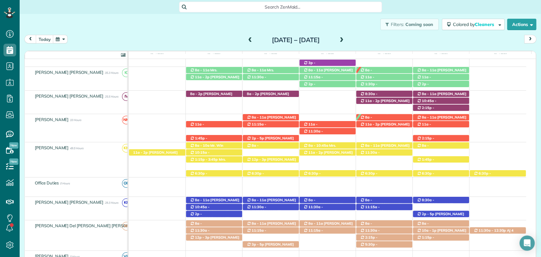
scroll to position [200, 0]
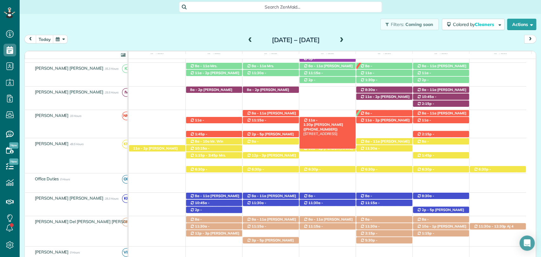
click at [327, 122] on span "Carlos Serrano (+12566093009)" at bounding box center [323, 126] width 40 height 9
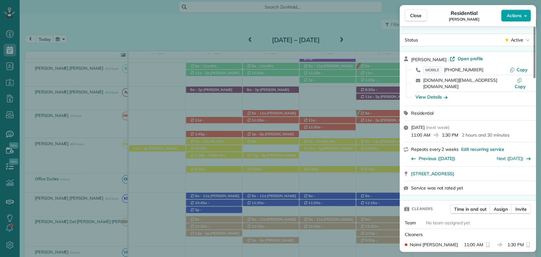
click at [505, 21] on button "Actions" at bounding box center [516, 15] width 30 height 12
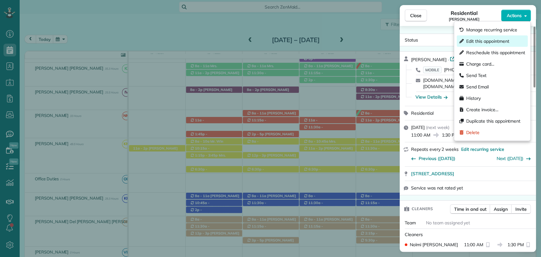
click at [476, 42] on span "Edit this appointment" at bounding box center [487, 41] width 43 height 6
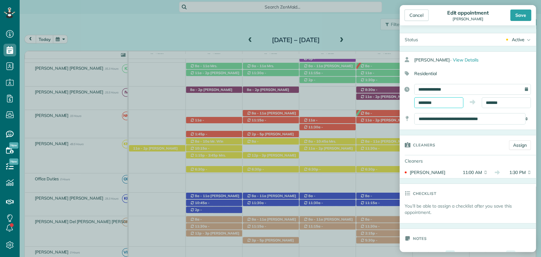
click at [426, 101] on input "********" at bounding box center [438, 102] width 49 height 11
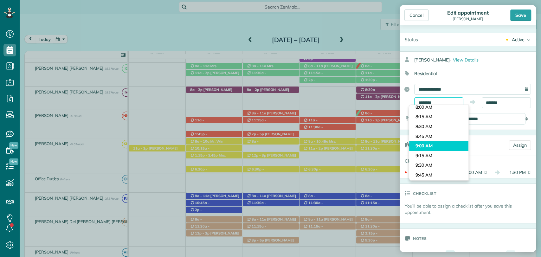
scroll to position [301, 0]
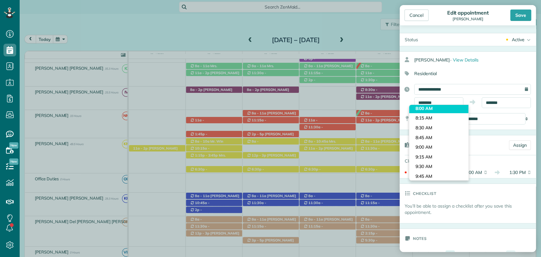
type input "*******"
click at [423, 110] on body "Dashboard Scheduling Calendar View List View Dispatch View - Weekly scheduling …" at bounding box center [270, 128] width 541 height 257
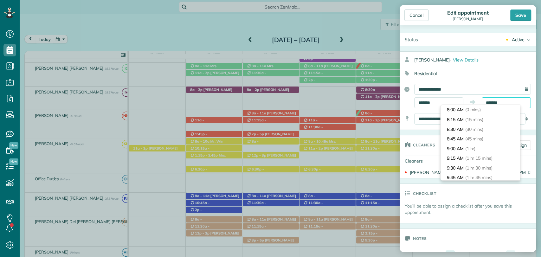
click at [494, 102] on input "*******" at bounding box center [505, 102] width 49 height 11
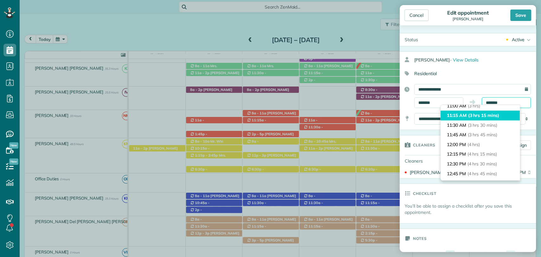
scroll to position [109, 0]
type input "********"
click at [459, 117] on li "11:00 AM (3 hrs)" at bounding box center [479, 117] width 79 height 10
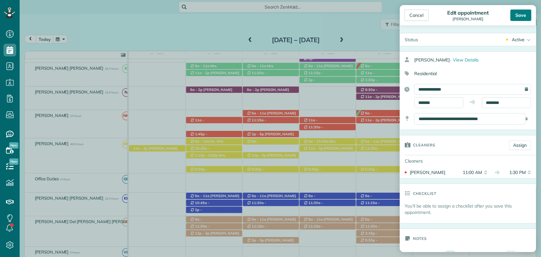
click at [523, 18] on div "Save" at bounding box center [520, 14] width 21 height 11
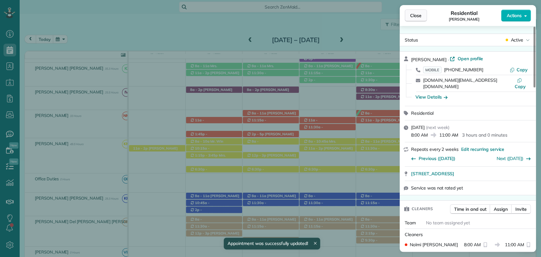
click at [417, 18] on span "Close" at bounding box center [415, 15] width 11 height 6
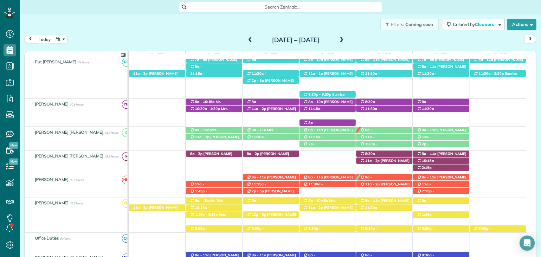
scroll to position [109, 0]
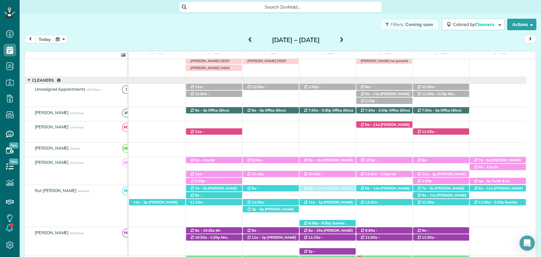
drag, startPoint x: 322, startPoint y: 140, endPoint x: 333, endPoint y: 211, distance: 71.5
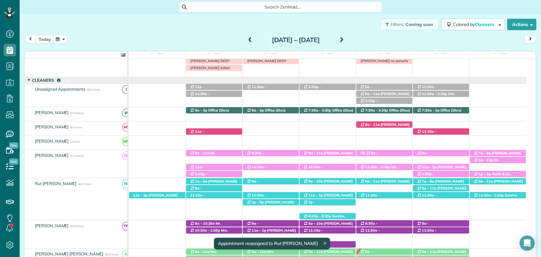
drag, startPoint x: 324, startPoint y: 86, endPoint x: 320, endPoint y: 129, distance: 42.7
drag, startPoint x: 329, startPoint y: 88, endPoint x: 326, endPoint y: 130, distance: 41.9
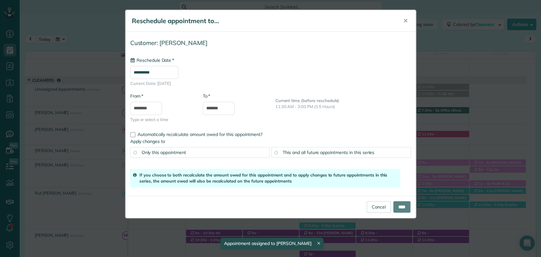
drag, startPoint x: 273, startPoint y: 85, endPoint x: 268, endPoint y: 132, distance: 47.5
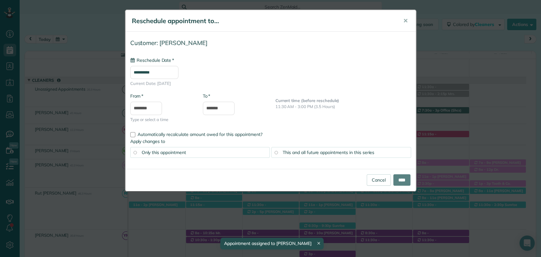
type input "**********"
click at [393, 175] on input "****" at bounding box center [401, 179] width 17 height 11
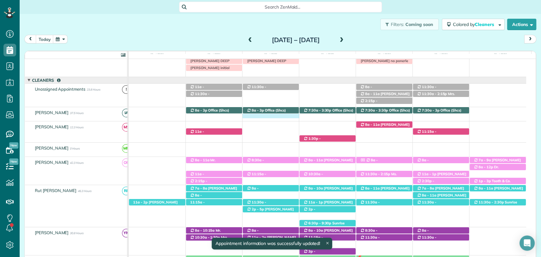
drag, startPoint x: 264, startPoint y: 120, endPoint x: 257, endPoint y: 87, distance: 34.0
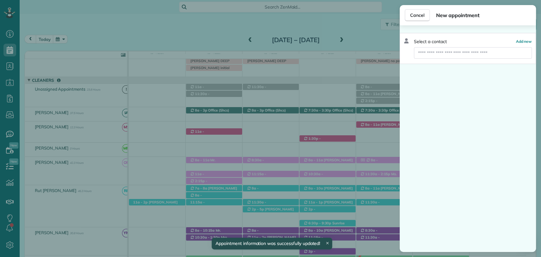
drag, startPoint x: 257, startPoint y: 87, endPoint x: 243, endPoint y: 110, distance: 26.9
click at [243, 110] on div "Cancel New appointment Select a contact Add new" at bounding box center [270, 128] width 541 height 257
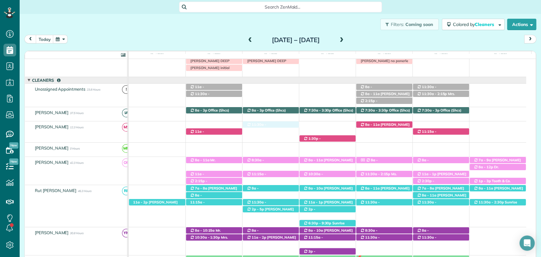
drag, startPoint x: 283, startPoint y: 87, endPoint x: 278, endPoint y: 134, distance: 47.1
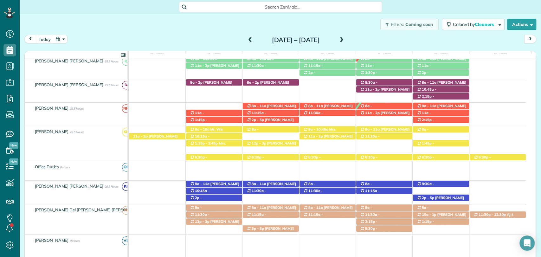
click at [200, 33] on div "Filters: Coming soon Colored by Cleaners Color by Cleaner Color by Team Color b…" at bounding box center [280, 24] width 521 height 21
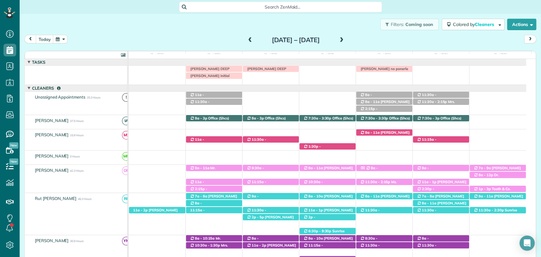
click at [345, 40] on span at bounding box center [341, 40] width 7 height 6
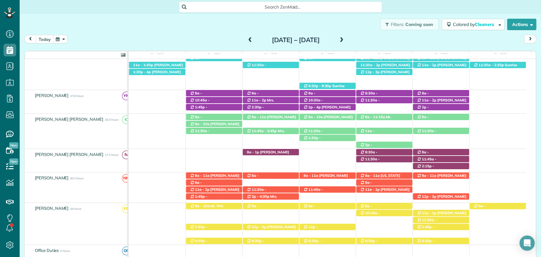
scroll to position [154, 0]
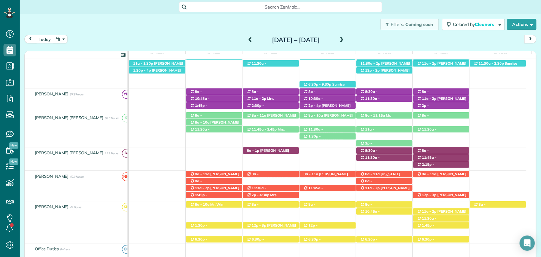
click at [206, 26] on div "Filters: Coming soon Colored by Cleaners Color by Cleaner Color by Team Color b…" at bounding box center [280, 24] width 521 height 21
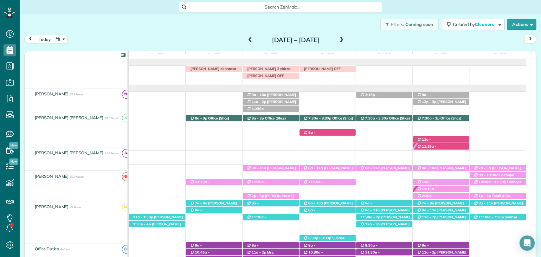
scroll to position [0, 0]
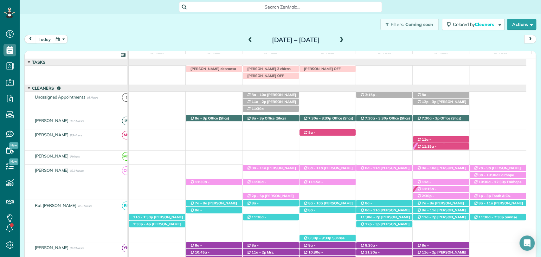
click at [246, 40] on span at bounding box center [249, 40] width 7 height 6
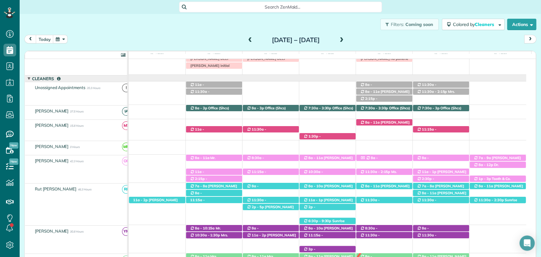
scroll to position [10, 0]
click at [246, 38] on span at bounding box center [249, 40] width 7 height 6
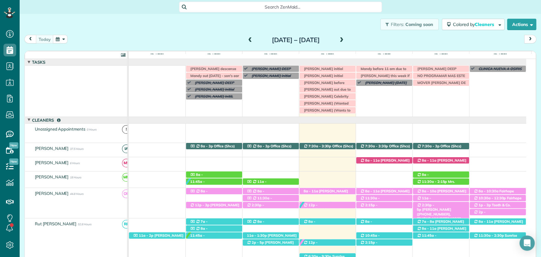
scroll to position [48, 0]
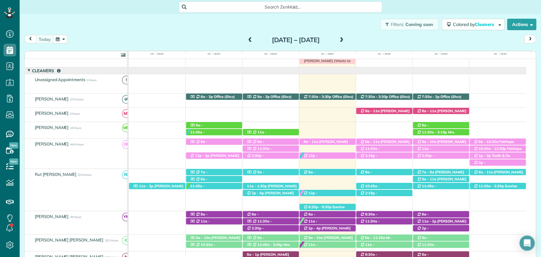
click at [345, 37] on span at bounding box center [341, 40] width 7 height 6
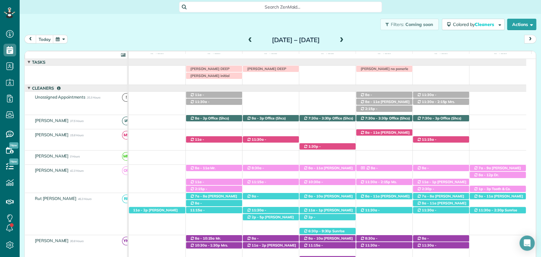
click at [246, 40] on span at bounding box center [249, 40] width 7 height 6
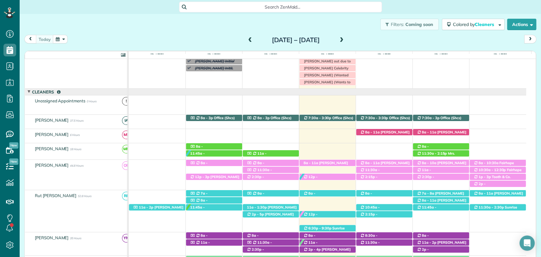
click at [187, 27] on div "Filters: Coming soon Colored by Cleaners Color by Cleaner Color by Team Color b…" at bounding box center [280, 24] width 521 height 21
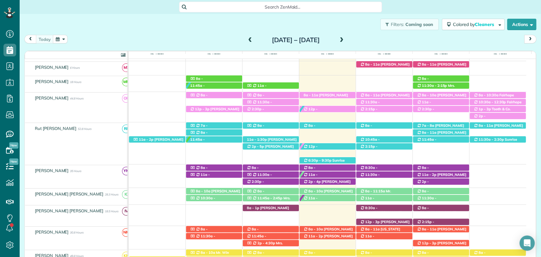
scroll to position [96, 0]
click at [345, 42] on span at bounding box center [341, 40] width 7 height 6
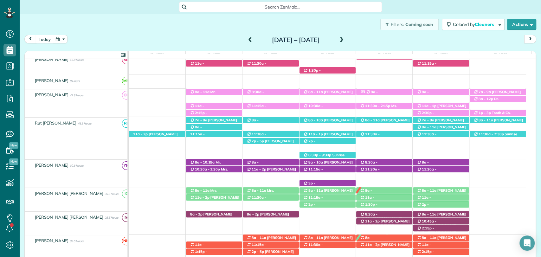
scroll to position [76, 0]
click at [246, 37] on span at bounding box center [249, 39] width 7 height 9
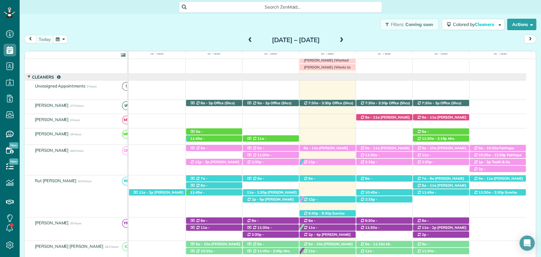
scroll to position [35, 0]
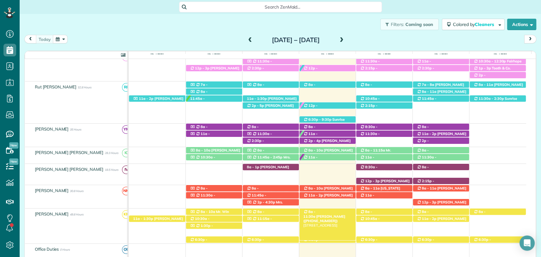
click at [315, 211] on span "8a - 11:30a" at bounding box center [309, 213] width 12 height 9
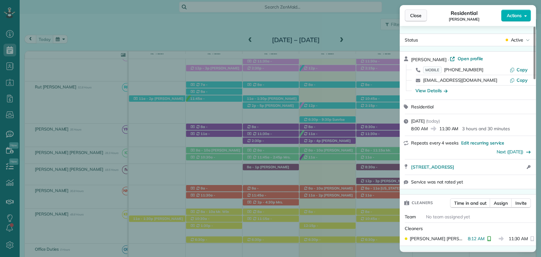
click at [415, 14] on span "Close" at bounding box center [415, 15] width 11 height 6
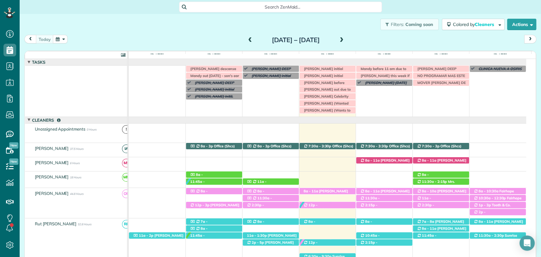
click at [209, 35] on div "today Sunday Aug 10 – Saturday Aug 16, 2025" at bounding box center [279, 41] width 511 height 12
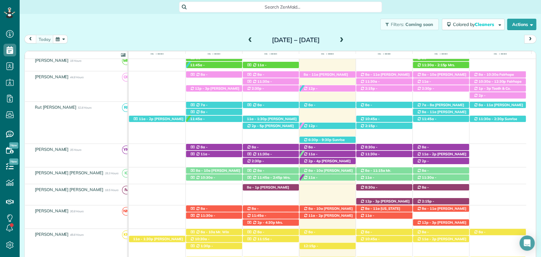
scroll to position [154, 0]
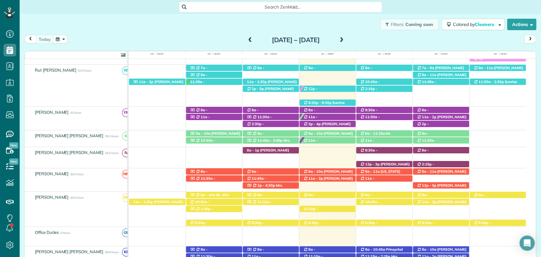
click at [169, 21] on div "Filters: Coming soon Colored by Cleaners Color by Cleaner Color by Team Color b…" at bounding box center [280, 24] width 521 height 21
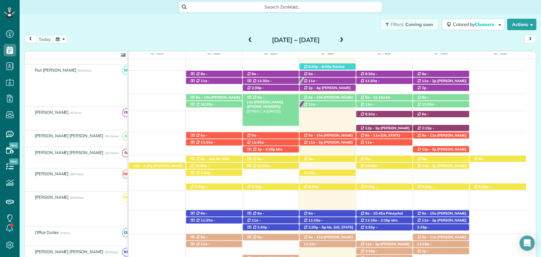
scroll to position [190, 0]
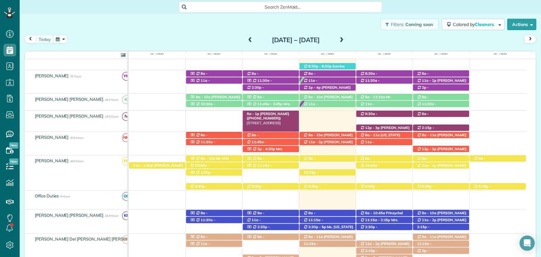
click at [267, 114] on span "Mrs. Jennifer Pelham (+12512282211)" at bounding box center [267, 115] width 42 height 9
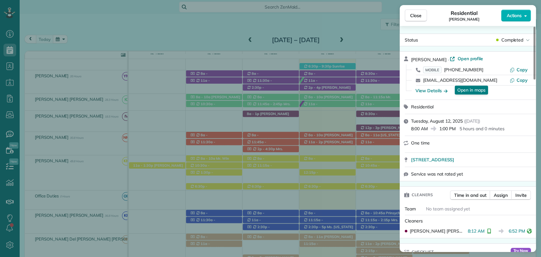
scroll to position [157, 0]
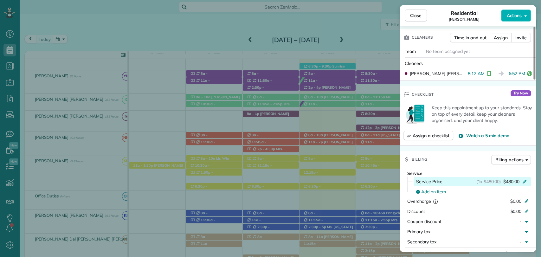
click at [514, 181] on span "$480.00" at bounding box center [511, 181] width 16 height 6
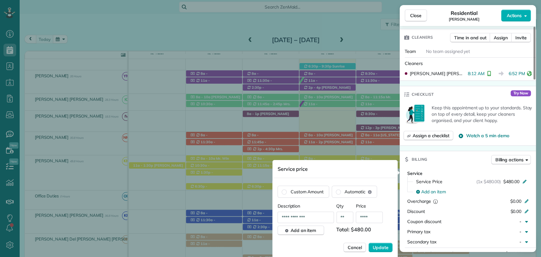
click at [369, 221] on input "****" at bounding box center [369, 217] width 27 height 11
click at [365, 217] on input "****" at bounding box center [369, 217] width 27 height 11
type input "****"
click at [387, 245] on span "Update" at bounding box center [380, 247] width 16 height 6
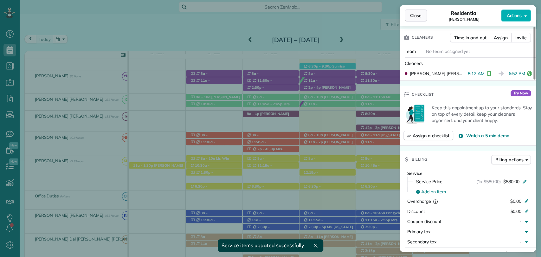
click at [410, 14] on span "Close" at bounding box center [415, 15] width 11 height 6
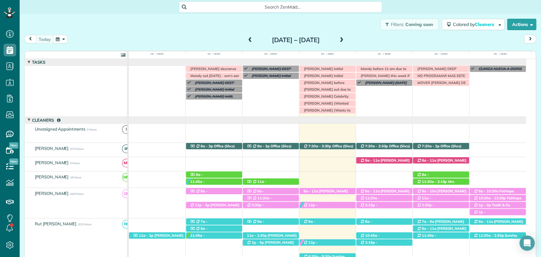
click at [72, 29] on div "Filters: Coming soon Colored by Cleaners Color by Cleaner Color by Team Color b…" at bounding box center [280, 24] width 521 height 21
click at [326, 176] on div "8a - 11:45a Lorene Henry (+12053939892) 133 Pennbrooke Loop - Foley, AL, 36535 …" at bounding box center [327, 179] width 397 height 16
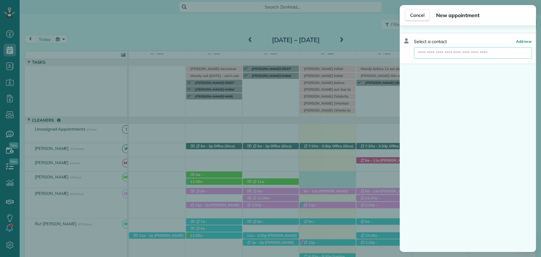
click at [454, 56] on input "text" at bounding box center [473, 52] width 118 height 11
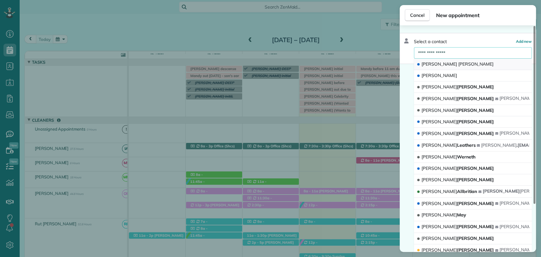
type input "**********"
click at [452, 61] on div "Jennifer Daniel" at bounding box center [455, 64] width 78 height 6
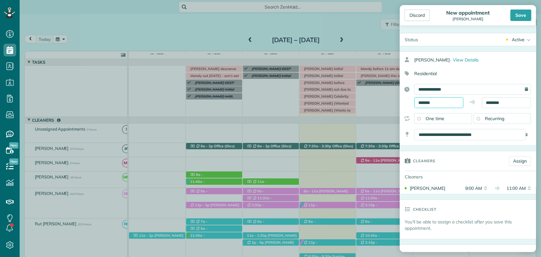
click at [435, 100] on input "*******" at bounding box center [438, 102] width 49 height 11
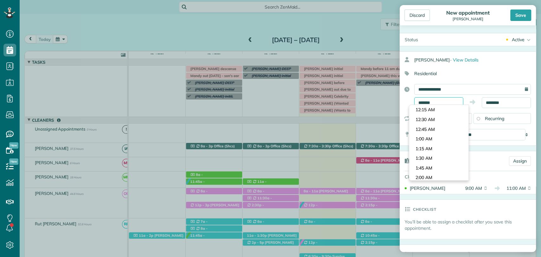
scroll to position [329, 0]
type input "*******"
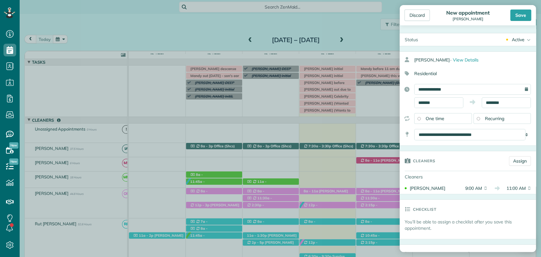
click at [433, 137] on body "Dashboard Scheduling Calendar View List View Dispatch View - Weekly scheduling …" at bounding box center [270, 128] width 541 height 257
click at [489, 105] on body "Dashboard Scheduling Calendar View List View Dispatch View - Weekly scheduling …" at bounding box center [270, 128] width 541 height 257
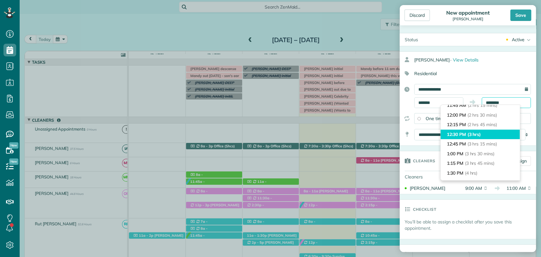
scroll to position [92, 0]
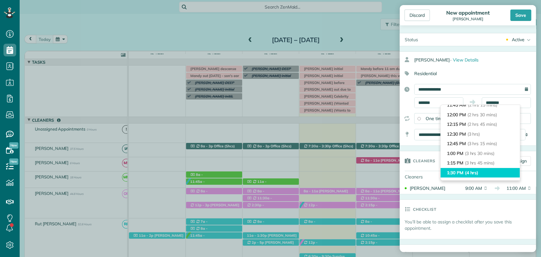
type input "*******"
click at [468, 173] on span "(4 hrs)" at bounding box center [472, 173] width 14 height 6
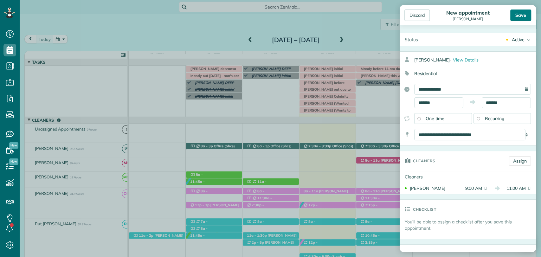
click at [522, 12] on div "Save" at bounding box center [520, 14] width 21 height 11
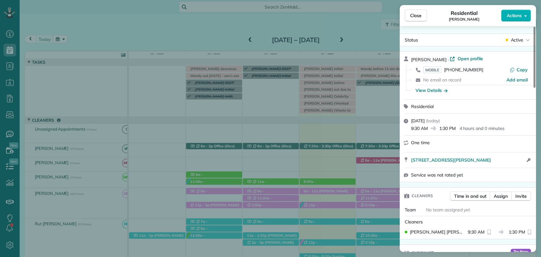
click at [79, 26] on div "Close Residential Jennifer Daniel Actions Status Active Jennifer Daniel · Open …" at bounding box center [270, 128] width 541 height 257
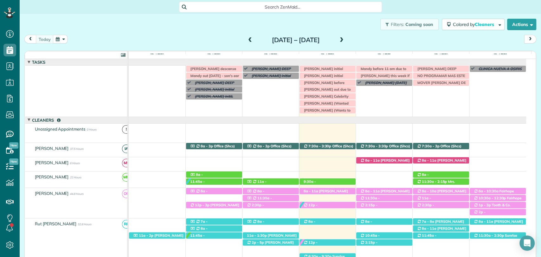
click at [193, 22] on div "Filters: Coming soon Colored by Cleaners Color by Cleaner Color by Team Color b…" at bounding box center [280, 24] width 521 height 21
click at [335, 184] on span "Jennifer Daniel (+17034723220)" at bounding box center [323, 188] width 40 height 9
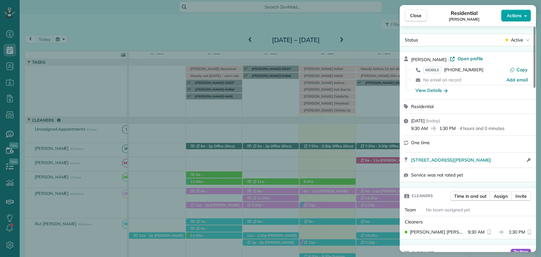
click at [512, 20] on button "Actions" at bounding box center [516, 15] width 30 height 12
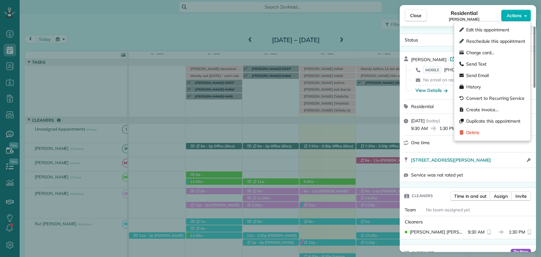
click at [438, 80] on span "No email on record" at bounding box center [442, 80] width 38 height 6
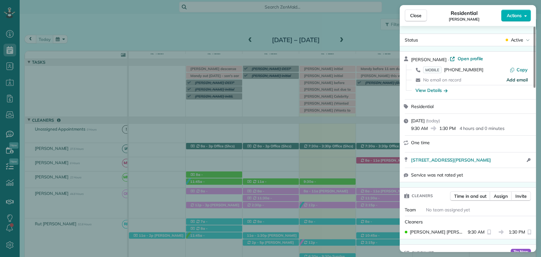
click at [511, 79] on span "Add email" at bounding box center [516, 80] width 21 height 6
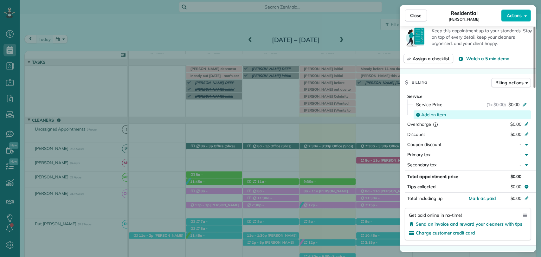
click at [510, 111] on div "Add an item" at bounding box center [472, 114] width 113 height 6
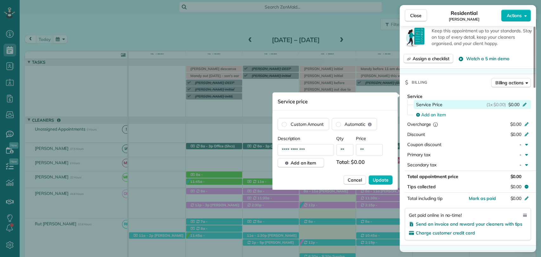
click at [454, 100] on div "Service Price (1x $0.00) $0.00" at bounding box center [471, 104] width 117 height 9
click at [365, 151] on input "**" at bounding box center [369, 149] width 27 height 11
type input "****"
click at [380, 174] on div "**********" at bounding box center [334, 162] width 115 height 54
click at [381, 178] on span "Update" at bounding box center [380, 180] width 16 height 6
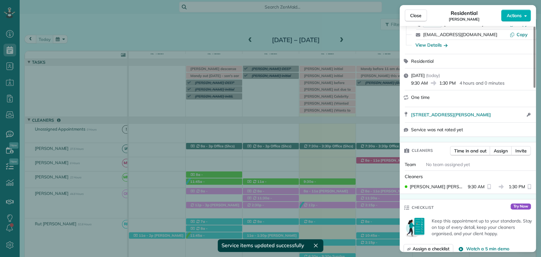
scroll to position [0, 0]
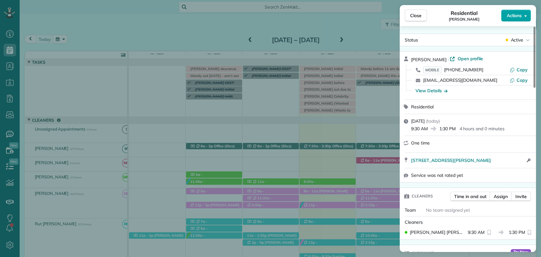
click at [514, 18] on span "Actions" at bounding box center [513, 15] width 15 height 6
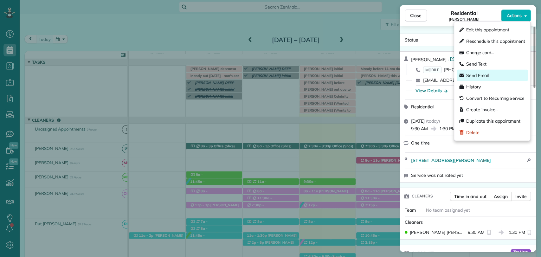
click at [482, 70] on div "Send Email" at bounding box center [491, 75] width 71 height 11
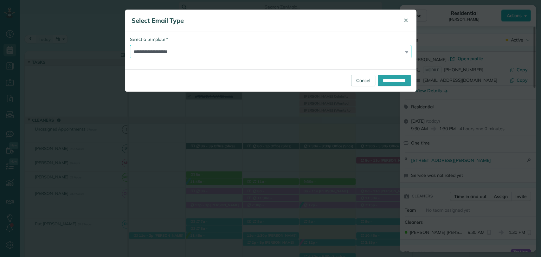
click at [203, 52] on select "**********" at bounding box center [270, 51] width 281 height 13
select select "****"
click at [130, 45] on select "**********" at bounding box center [270, 51] width 281 height 13
click at [397, 77] on input "**********" at bounding box center [393, 80] width 33 height 11
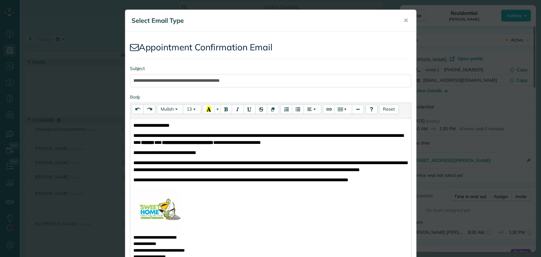
scroll to position [111, 0]
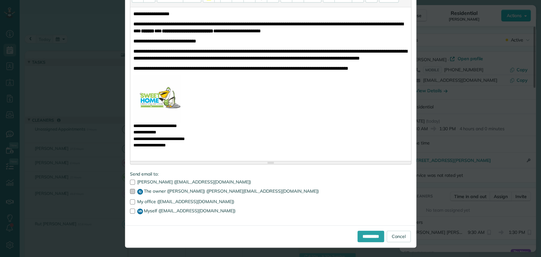
click at [130, 191] on div at bounding box center [132, 191] width 5 height 5
click at [130, 206] on div "Jennifer Daniel (jenniferdaniel227@gmail.com) EJ The owner (Eliana Joines) (eli…" at bounding box center [270, 197] width 281 height 35
click at [130, 209] on div at bounding box center [132, 210] width 5 height 5
click at [369, 234] on input "**********" at bounding box center [370, 236] width 27 height 11
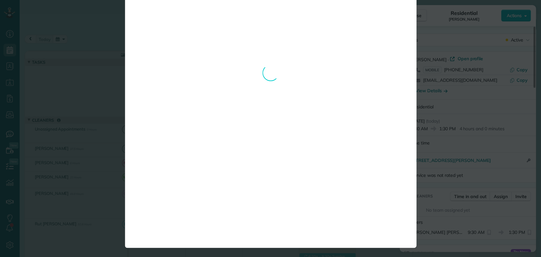
scroll to position [0, 0]
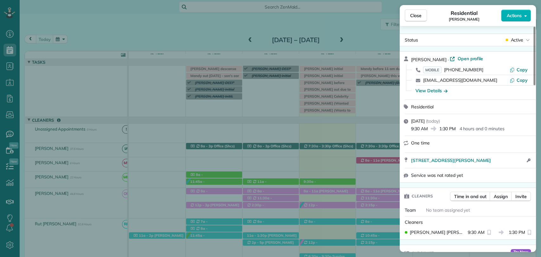
click at [204, 24] on div "Close Residential Jennifer Daniel Actions Status Active Jennifer Daniel · Open …" at bounding box center [270, 128] width 541 height 257
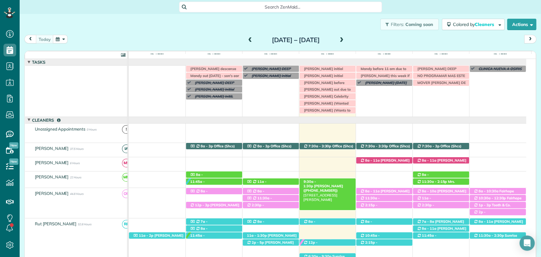
click at [327, 184] on span "Jennifer Daniel (+17034723220)" at bounding box center [323, 188] width 40 height 9
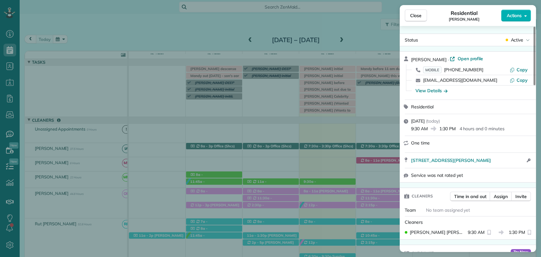
click at [518, 20] on button "Actions" at bounding box center [516, 15] width 30 height 12
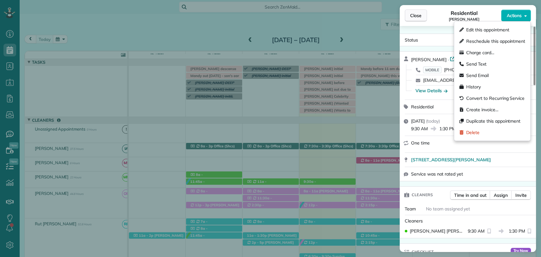
click at [414, 15] on span "Close" at bounding box center [415, 15] width 11 height 6
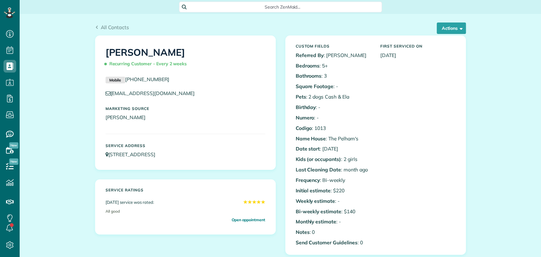
scroll to position [3, 3]
drag, startPoint x: 208, startPoint y: 156, endPoint x: 100, endPoint y: 151, distance: 107.5
click at [101, 151] on div "Service Address [STREET_ADDRESS]" at bounding box center [185, 150] width 169 height 21
copy link "[STREET_ADDRESS]"
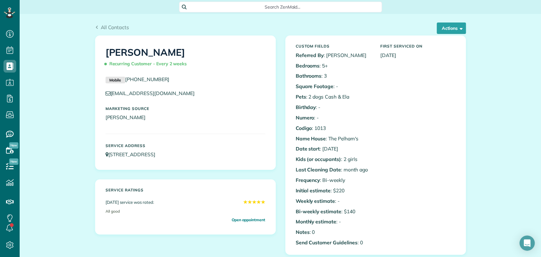
click at [176, 188] on h5 "Service ratings" at bounding box center [185, 190] width 160 height 4
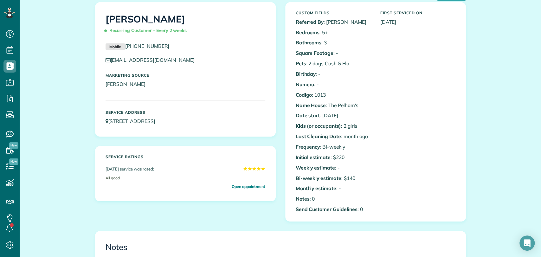
scroll to position [0, 0]
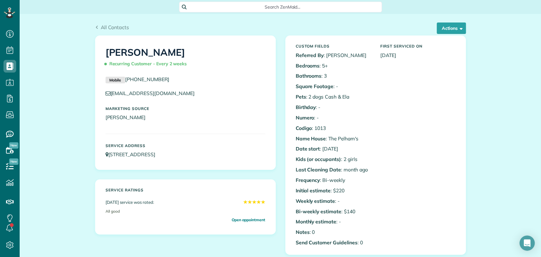
click at [233, 5] on span "Search ZenMaid…" at bounding box center [282, 7] width 193 height 6
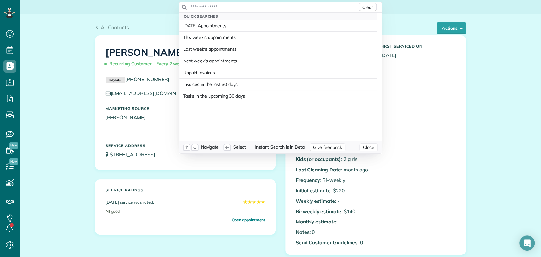
click at [233, 5] on input "text" at bounding box center [273, 7] width 167 height 6
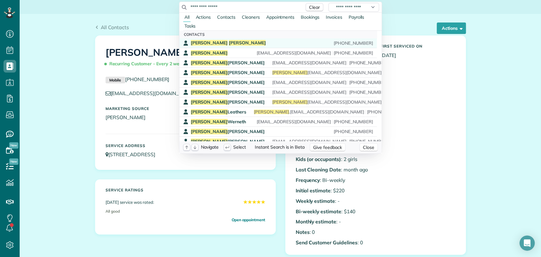
type input "**********"
click at [226, 42] on div "[PERSON_NAME] [PHONE_NUMBER]" at bounding box center [282, 43] width 182 height 6
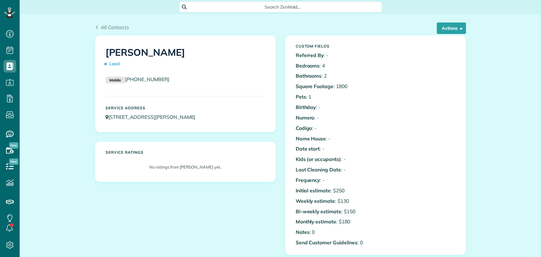
scroll to position [3, 3]
drag, startPoint x: 163, startPoint y: 79, endPoint x: 124, endPoint y: 77, distance: 39.6
click at [124, 77] on p "Mobile [PHONE_NUMBER]" at bounding box center [185, 80] width 160 height 8
copy link "[PHONE_NUMBER]"
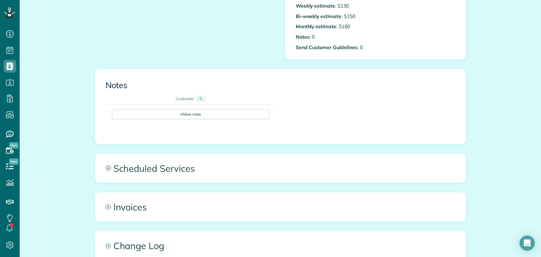
scroll to position [0, 0]
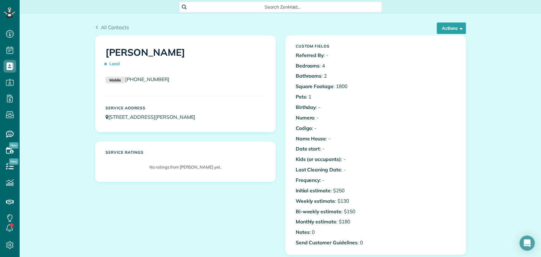
click at [164, 204] on div "[PERSON_NAME] Lead Mobile [PHONE_NUMBER] Service Address [STREET_ADDRESS][PERSO…" at bounding box center [280, 149] width 380 height 229
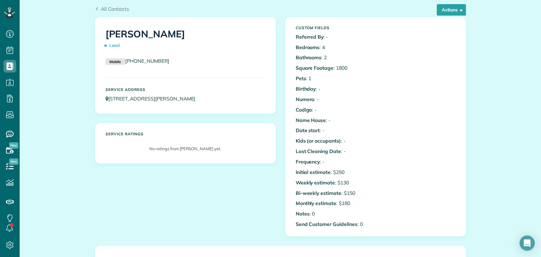
scroll to position [17, 0]
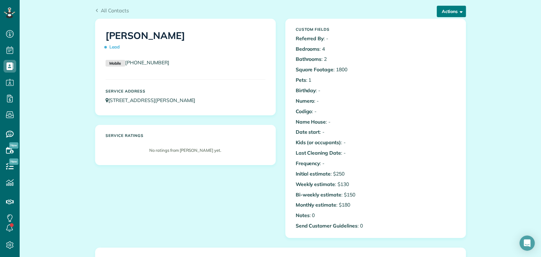
click at [457, 11] on span "button" at bounding box center [459, 11] width 5 height 5
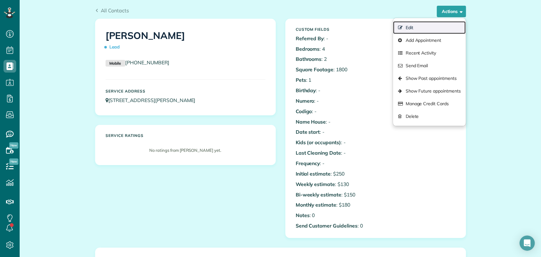
click at [423, 22] on link "Edit" at bounding box center [429, 27] width 72 height 13
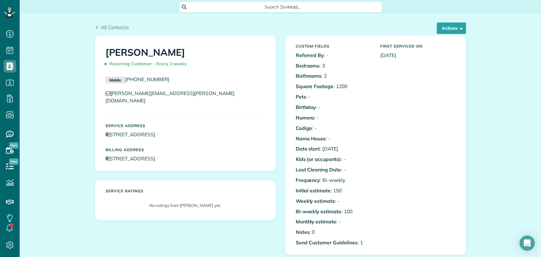
scroll to position [235, 0]
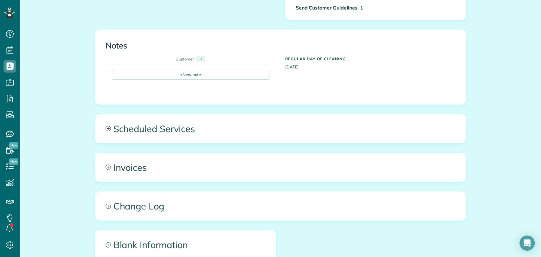
click at [186, 110] on div "All Contacts Actions Edit Add Appointment Recent Activity Send Email Show Past …" at bounding box center [280, 52] width 380 height 546
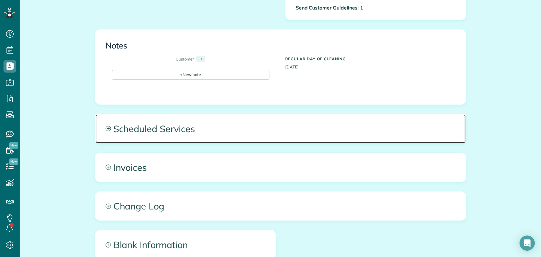
click at [225, 134] on span "Scheduled Services" at bounding box center [280, 128] width 370 height 28
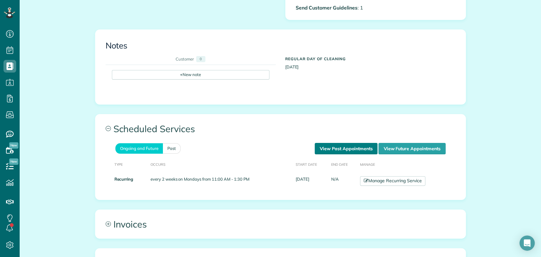
click at [327, 145] on link "View Past Appointments" at bounding box center [345, 148] width 63 height 11
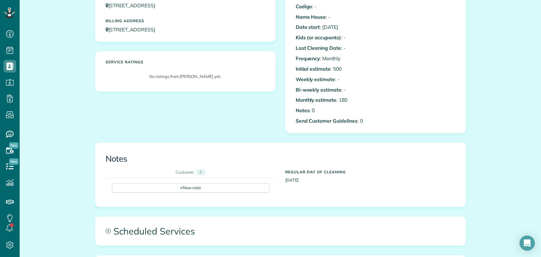
scroll to position [237, 0]
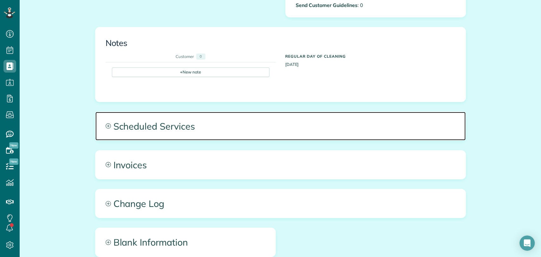
click at [180, 122] on span "Scheduled Services" at bounding box center [280, 126] width 370 height 28
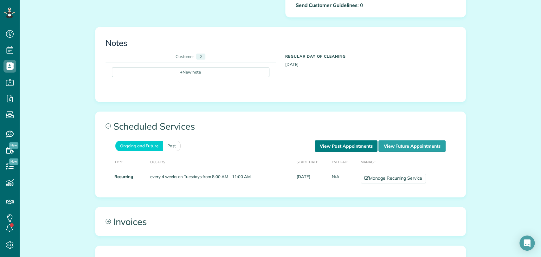
click at [331, 141] on link "View Past Appointments" at bounding box center [345, 145] width 63 height 11
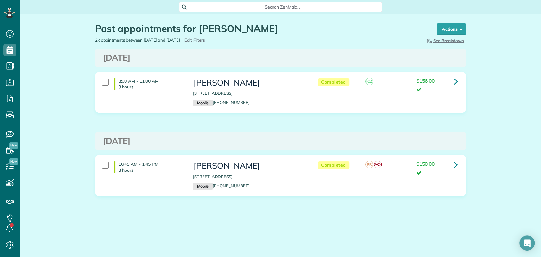
scroll to position [3, 3]
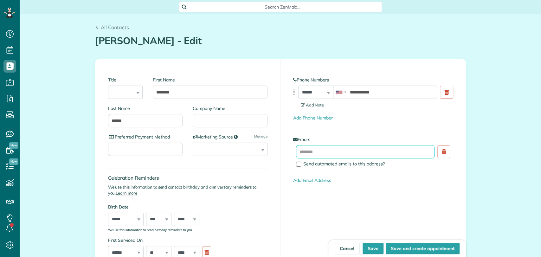
scroll to position [256, 20]
type input "**********"
click at [327, 155] on input "text" at bounding box center [365, 151] width 139 height 13
paste input "**********"
type input "**********"
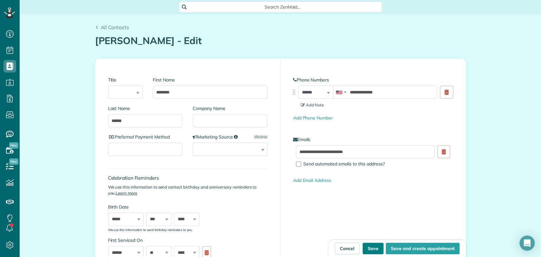
click at [375, 246] on button "Save" at bounding box center [372, 248] width 21 height 11
type input "**********"
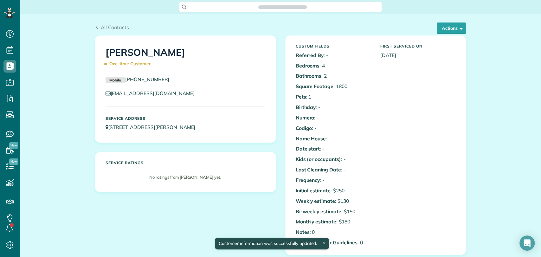
scroll to position [3, 3]
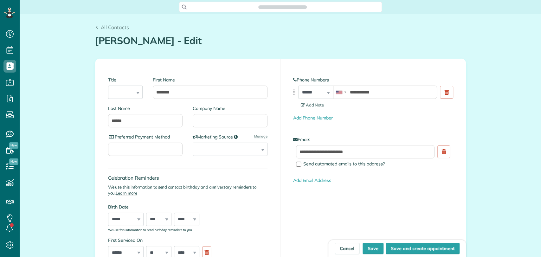
scroll to position [173, 0]
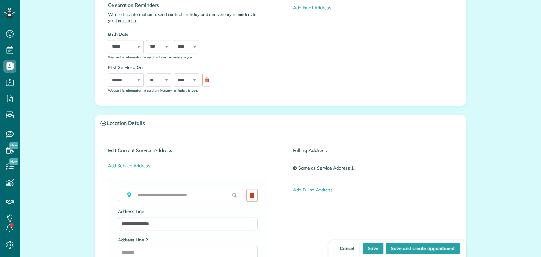
type input "**********"
click at [155, 192] on input "text" at bounding box center [180, 194] width 125 height 13
paste input "**********"
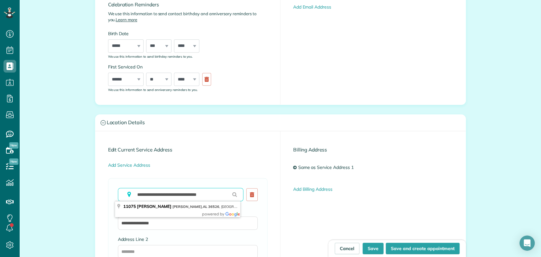
click at [185, 188] on input "**********" at bounding box center [180, 194] width 125 height 13
type input "**********"
type input "******"
type input "**"
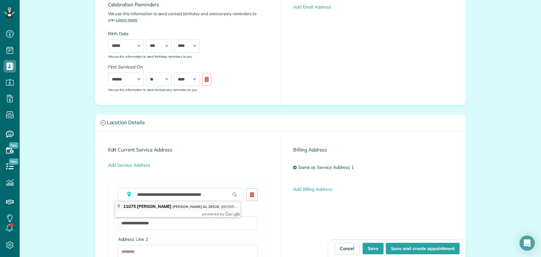
type input "*****"
click at [375, 245] on button "Save" at bounding box center [372, 248] width 21 height 11
type input "**********"
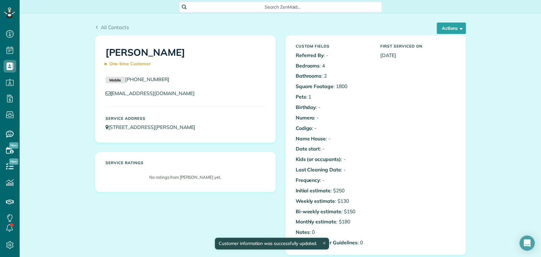
scroll to position [3, 3]
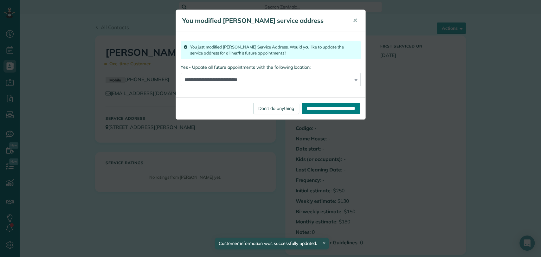
click at [310, 109] on input "**********" at bounding box center [330, 108] width 58 height 11
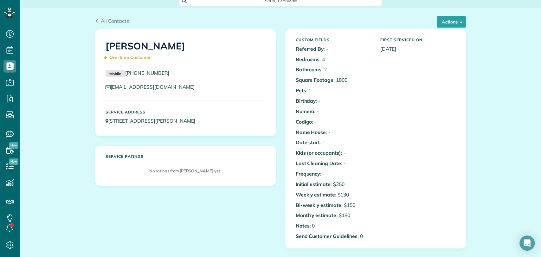
scroll to position [7, 0]
click at [463, 17] on div "All Contacts Actions Edit Add Appointment Recent Activity Send Email Show Past …" at bounding box center [280, 18] width 380 height 22
click at [457, 21] on span "button" at bounding box center [459, 21] width 5 height 5
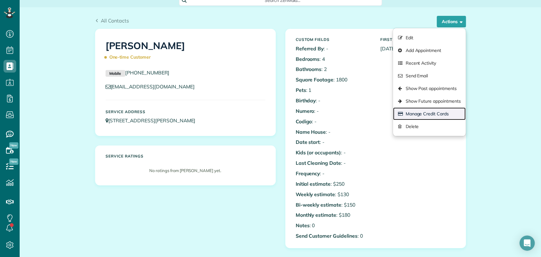
click at [423, 115] on link "Manage Credit Cards" at bounding box center [429, 113] width 72 height 13
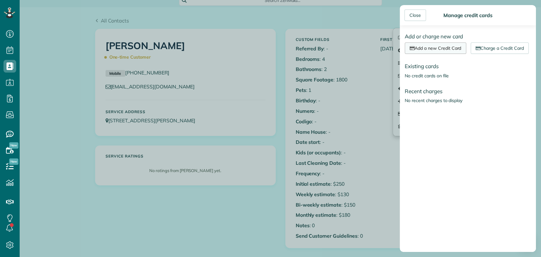
click at [439, 50] on link "Add a new Credit Card" at bounding box center [434, 47] width 61 height 11
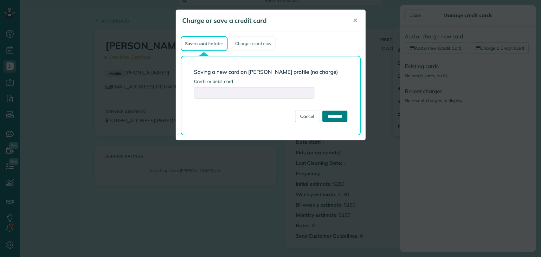
click at [337, 117] on input "*********" at bounding box center [334, 116] width 25 height 11
type input "**********"
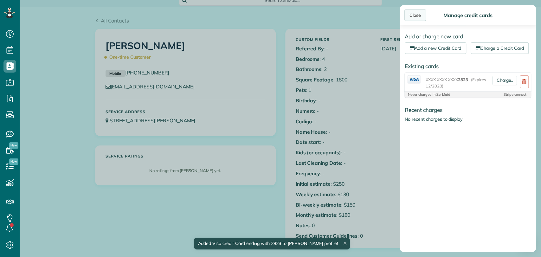
click at [408, 19] on div "Close" at bounding box center [415, 14] width 22 height 11
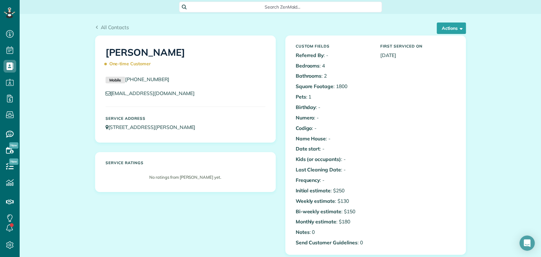
click at [267, 7] on span "Search ZenMaid…" at bounding box center [282, 7] width 193 height 6
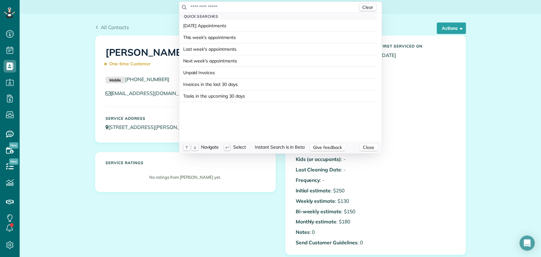
click at [267, 7] on input "text" at bounding box center [273, 7] width 167 height 6
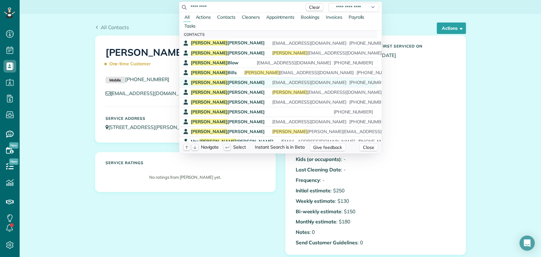
scroll to position [34, 0]
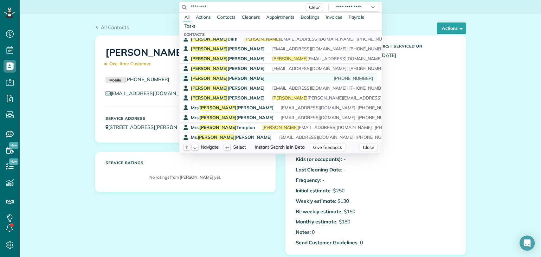
type input "*********"
click at [216, 78] on span "Stephanie Lopez" at bounding box center [228, 78] width 74 height 6
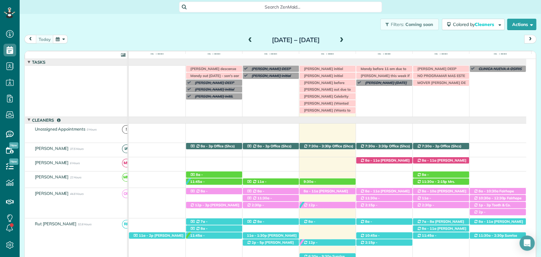
scroll to position [32, 0]
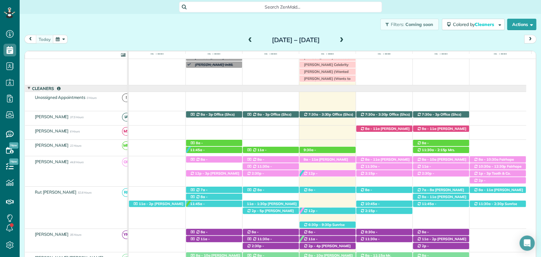
drag, startPoint x: 84, startPoint y: 36, endPoint x: 103, endPoint y: 26, distance: 21.4
click at [85, 36] on div "[DATE] [DATE] – [DATE]" at bounding box center [279, 41] width 511 height 12
click at [88, 26] on div "Filters: Coming soon Colored by Cleaners Color by Cleaner Color by Team Color b…" at bounding box center [280, 24] width 521 height 21
click at [320, 69] on span "[PERSON_NAME] (Wanted last minute initial for [DATE], call back and let her kno…" at bounding box center [326, 80] width 50 height 22
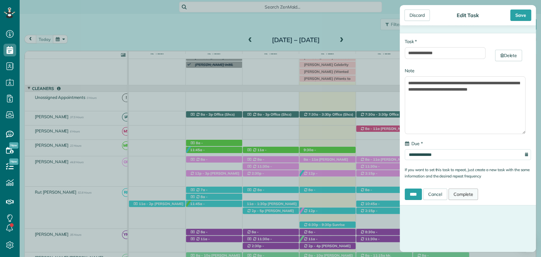
click at [474, 191] on link "Complete" at bounding box center [463, 193] width 30 height 11
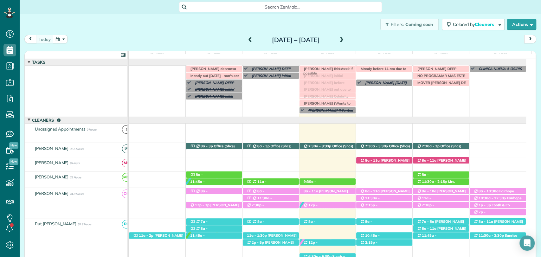
drag, startPoint x: 384, startPoint y: 76, endPoint x: 331, endPoint y: 72, distance: 53.4
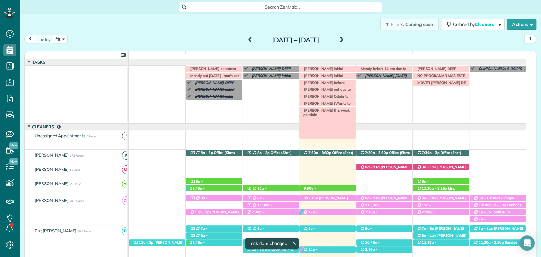
click at [318, 111] on span "[PERSON_NAME] this week if possible" at bounding box center [327, 112] width 52 height 9
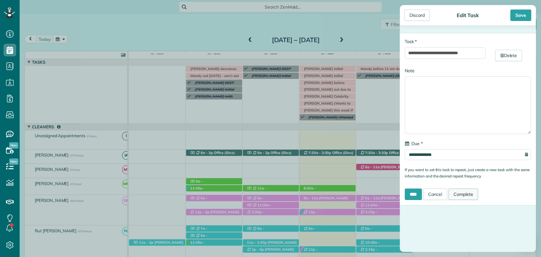
click at [472, 194] on link "Complete" at bounding box center [463, 193] width 30 height 11
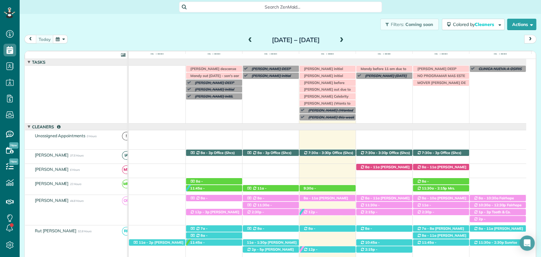
click at [174, 33] on div "Filters: Coming soon Colored by Cleaners Color by Cleaner Color by Team Color b…" at bounding box center [280, 24] width 521 height 21
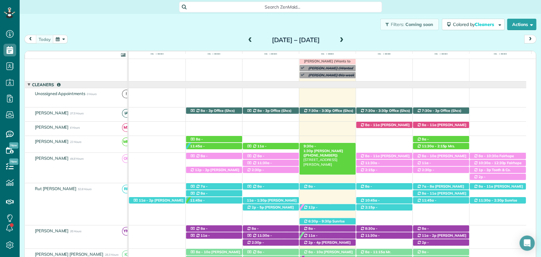
click at [324, 149] on span "[PERSON_NAME] ([PHONE_NUMBER])" at bounding box center [323, 153] width 40 height 9
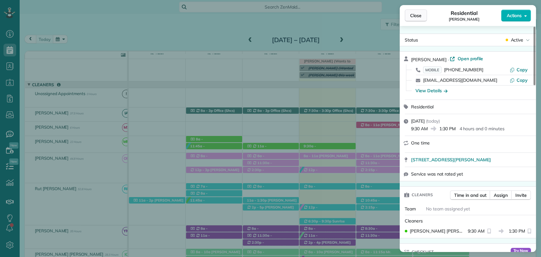
click at [411, 14] on span "Close" at bounding box center [415, 15] width 11 height 6
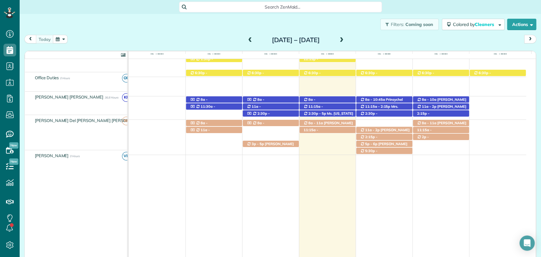
click at [212, 29] on div "Filters: Coming soon Colored by Cleaners Color by Cleaner Color by Team Color b…" at bounding box center [280, 24] width 521 height 21
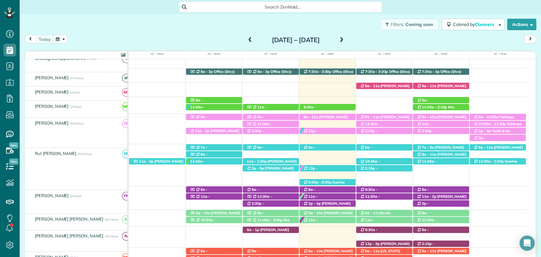
scroll to position [81, 0]
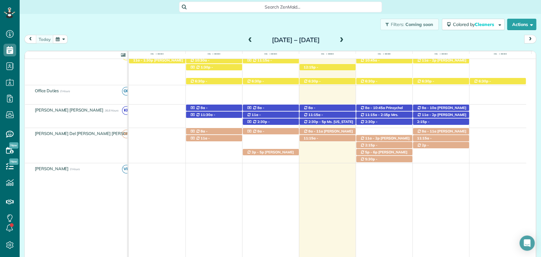
click at [345, 41] on span at bounding box center [341, 40] width 7 height 6
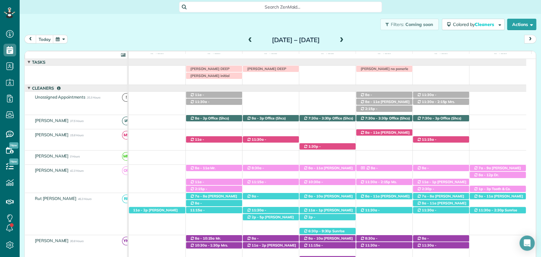
click at [246, 40] on span at bounding box center [249, 40] width 7 height 6
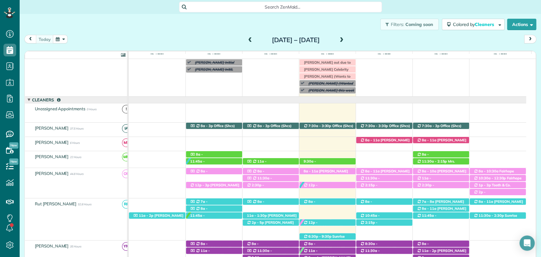
scroll to position [0, 0]
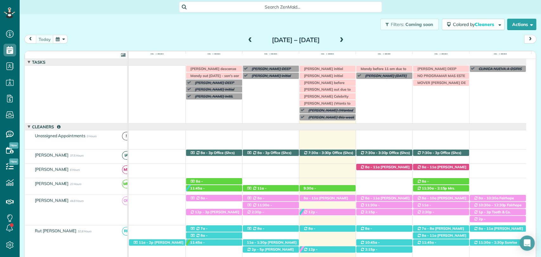
click at [345, 41] on span at bounding box center [341, 40] width 7 height 6
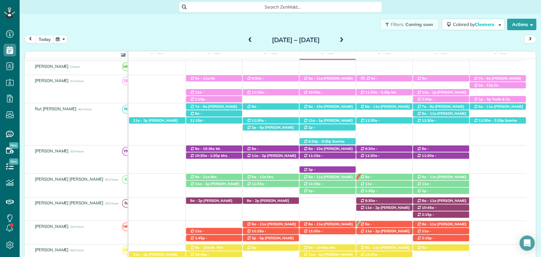
scroll to position [90, 0]
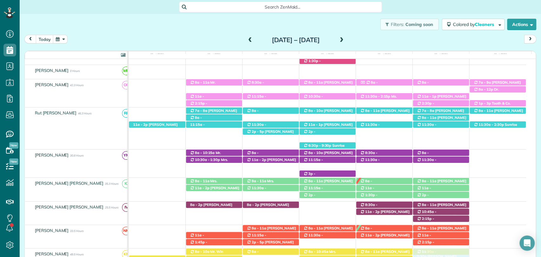
drag, startPoint x: 448, startPoint y: 95, endPoint x: 448, endPoint y: 250, distance: 155.8
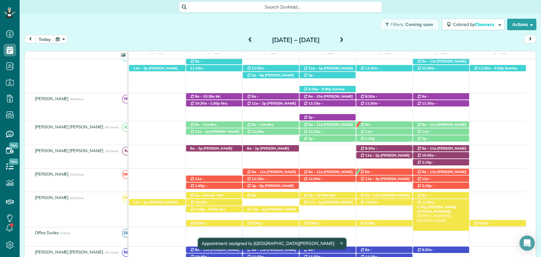
click at [445, 205] on span "Yeashia Aaron (+12514543147)" at bounding box center [436, 209] width 40 height 9
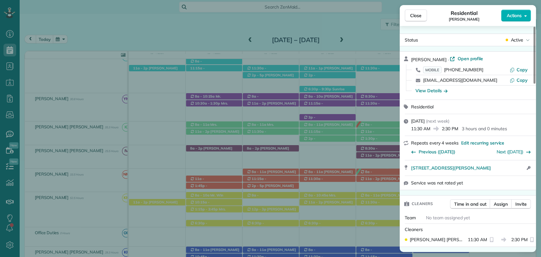
click at [518, 15] on span "Actions" at bounding box center [513, 15] width 15 height 6
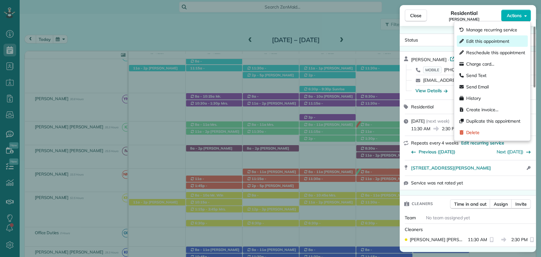
click at [488, 39] on span "Edit this appointment" at bounding box center [487, 41] width 43 height 6
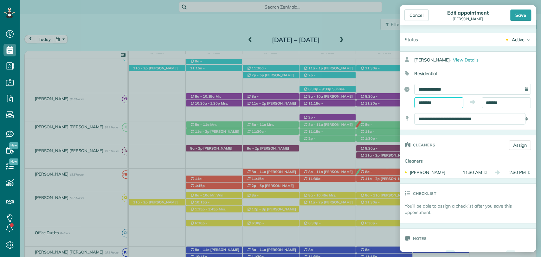
click at [427, 104] on input "********" at bounding box center [438, 102] width 49 height 11
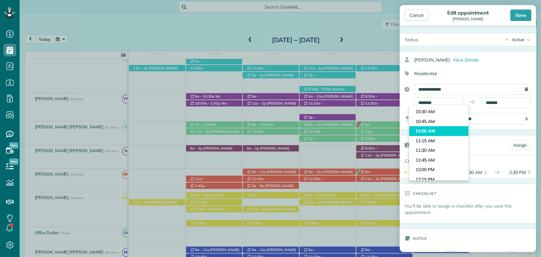
type input "********"
click at [428, 128] on body "Dashboard Scheduling Calendar View List View Dispatch View - Weekly scheduling …" at bounding box center [270, 128] width 541 height 257
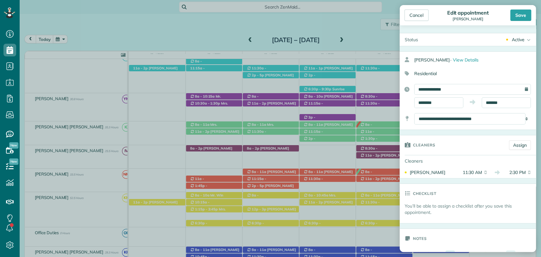
click at [497, 94] on div "**********" at bounding box center [467, 96] width 136 height 24
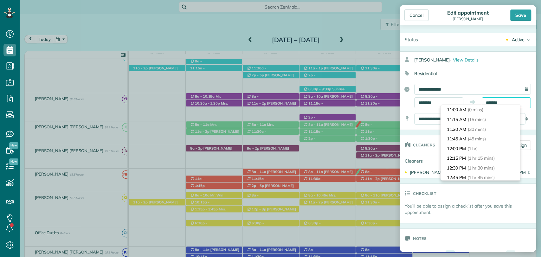
click at [497, 102] on input "*******" at bounding box center [505, 102] width 49 height 11
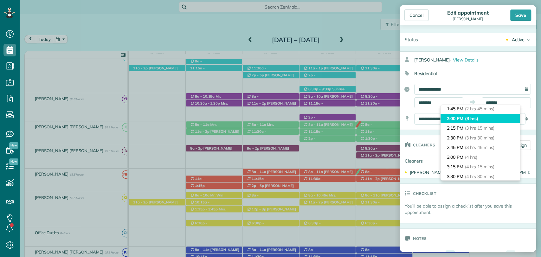
type input "*******"
click at [469, 121] on span "(3 hrs)" at bounding box center [472, 119] width 14 height 6
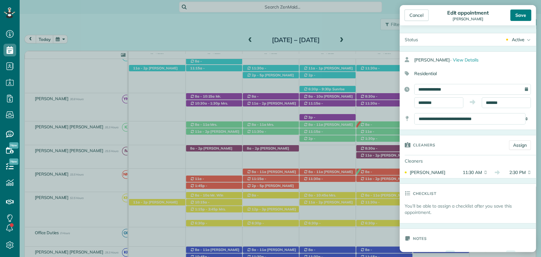
click at [522, 10] on div "Save" at bounding box center [520, 14] width 21 height 11
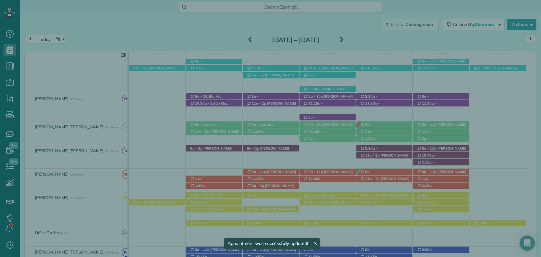
click at [416, 15] on span "Close" at bounding box center [415, 15] width 11 height 6
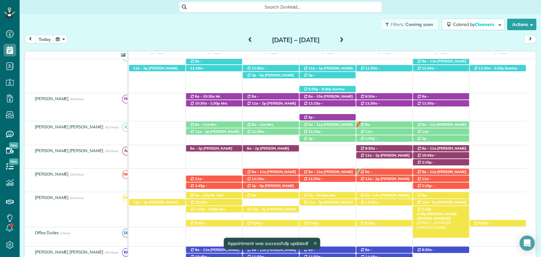
click at [446, 212] on span "[PERSON_NAME] ([PHONE_NUMBER])" at bounding box center [436, 216] width 40 height 9
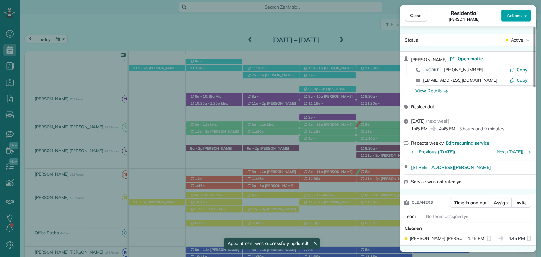
click at [521, 16] on span "Actions" at bounding box center [513, 15] width 15 height 6
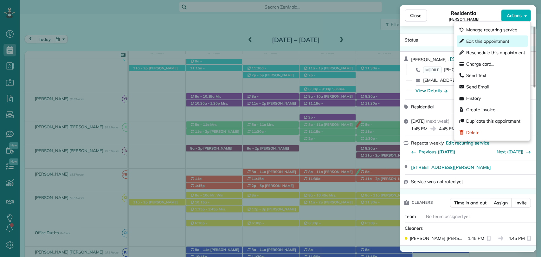
click at [484, 42] on span "Edit this appointment" at bounding box center [487, 41] width 43 height 6
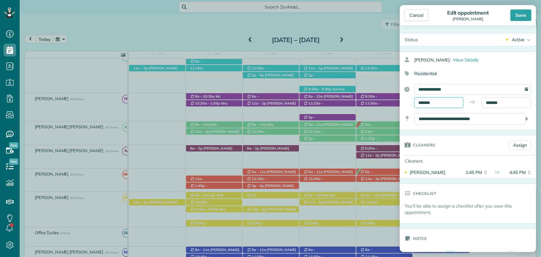
click at [428, 102] on input "*******" at bounding box center [438, 102] width 49 height 11
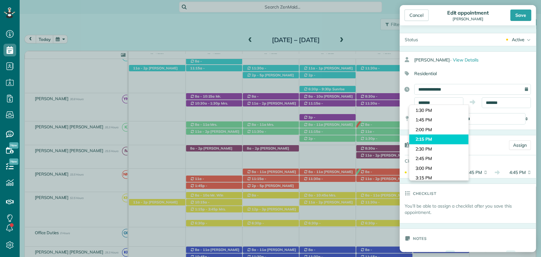
type input "*******"
click at [422, 137] on body "Dashboard Scheduling Calendar View List View Dispatch View - Weekly scheduling …" at bounding box center [270, 128] width 541 height 257
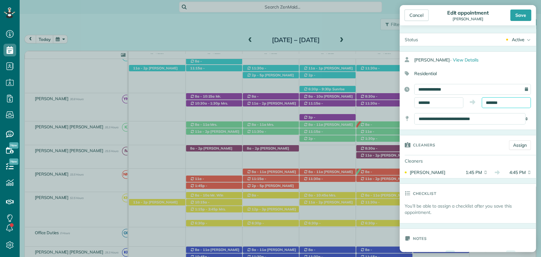
click at [502, 102] on input "*******" at bounding box center [505, 102] width 49 height 11
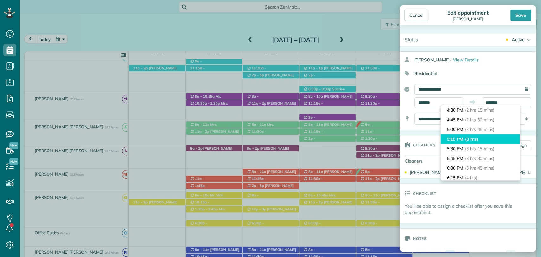
type input "*******"
click at [473, 142] on li "5:15 PM (3 hrs)" at bounding box center [479, 139] width 79 height 10
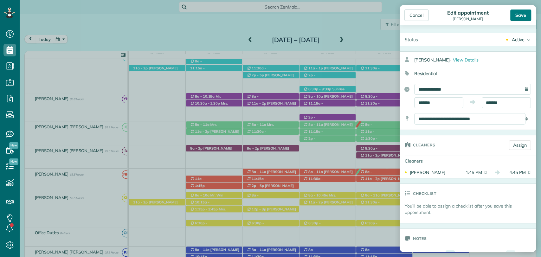
click at [524, 20] on div "Save" at bounding box center [520, 14] width 21 height 11
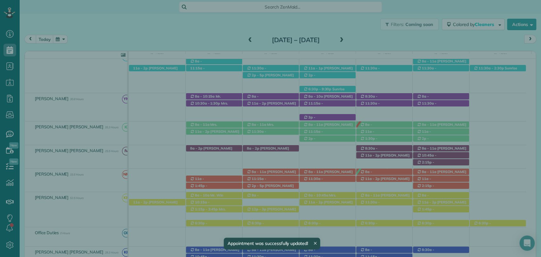
click at [422, 16] on button "Close" at bounding box center [415, 15] width 22 height 12
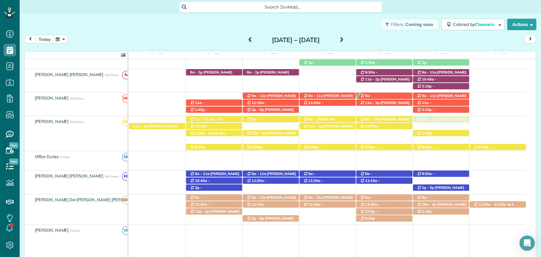
click at [438, 124] on div "11a - 2p Yeashia Aaron (+12514543147) 142 Kemper Lane - Fairhope, AL, 36532 11a…" at bounding box center [327, 131] width 397 height 30
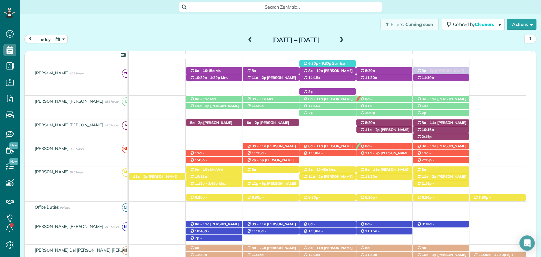
drag, startPoint x: 449, startPoint y: 237, endPoint x: 476, endPoint y: 80, distance: 158.5
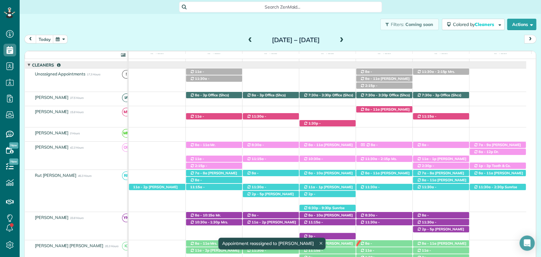
click at [444, 72] on span "Mrs. [PERSON_NAME] ([PHONE_NUMBER])" at bounding box center [435, 76] width 38 height 14
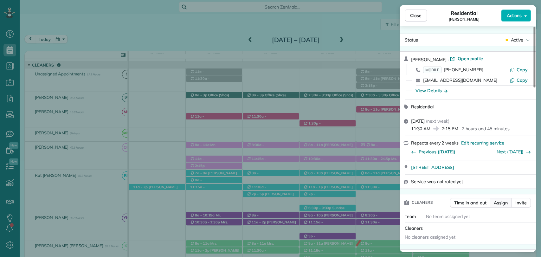
click at [494, 203] on span "Assign" at bounding box center [500, 202] width 14 height 6
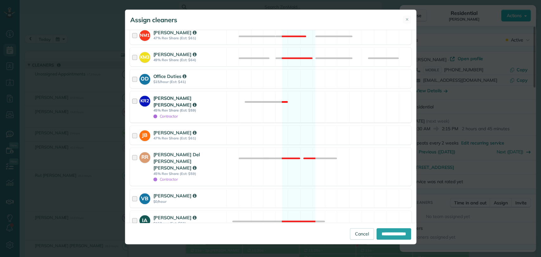
click at [132, 95] on div at bounding box center [135, 107] width 7 height 24
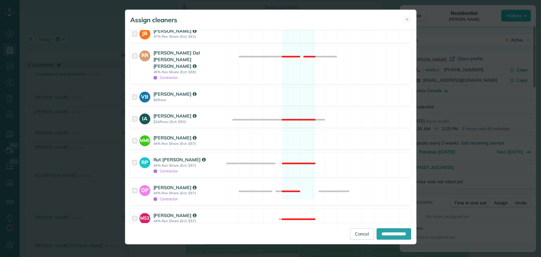
click at [385, 227] on div "**********" at bounding box center [270, 233] width 291 height 21
click at [389, 233] on input "**********" at bounding box center [393, 233] width 35 height 11
type input "**********"
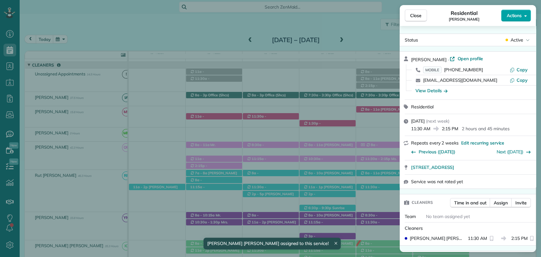
click at [510, 17] on span "Actions" at bounding box center [513, 15] width 15 height 6
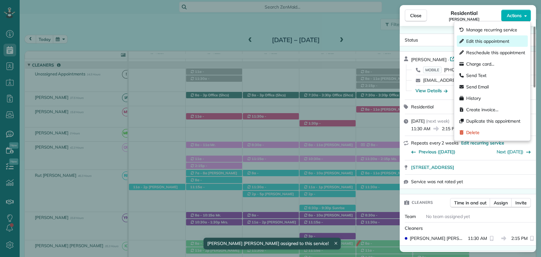
click at [489, 44] on span "Edit this appointment" at bounding box center [487, 41] width 43 height 6
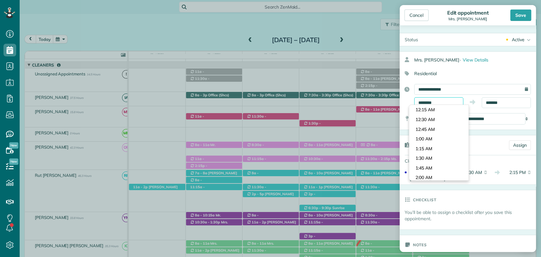
click at [437, 106] on body "Dashboard Scheduling Calendar View List View Dispatch View - Weekly scheduling …" at bounding box center [270, 128] width 541 height 257
type input "********"
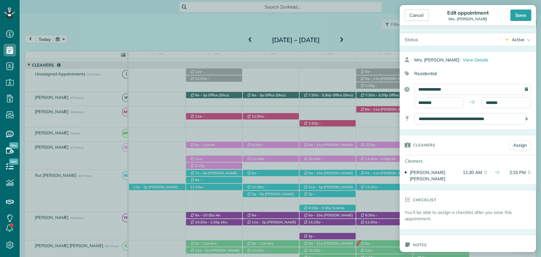
click at [430, 152] on body "Dashboard Scheduling Calendar View List View Dispatch View - Weekly scheduling …" at bounding box center [270, 128] width 541 height 257
click at [503, 99] on input "*******" at bounding box center [505, 102] width 49 height 11
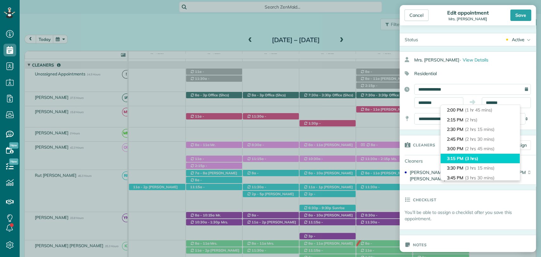
type input "*******"
click at [476, 155] on li "3:15 PM (3 hrs)" at bounding box center [479, 159] width 79 height 10
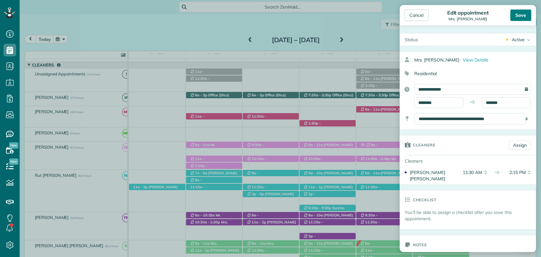
click at [518, 16] on div "Save" at bounding box center [520, 14] width 21 height 11
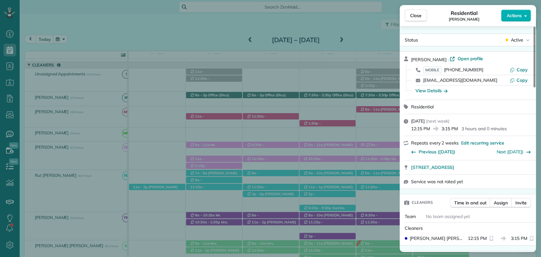
click at [81, 28] on div "Close Residential Maggie ScootCogle Actions Status Active Maggie ScootCogle · O…" at bounding box center [270, 128] width 541 height 257
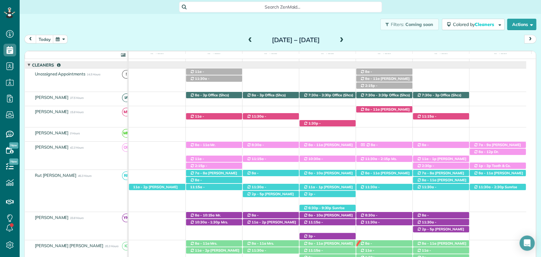
click at [246, 42] on span at bounding box center [249, 40] width 7 height 6
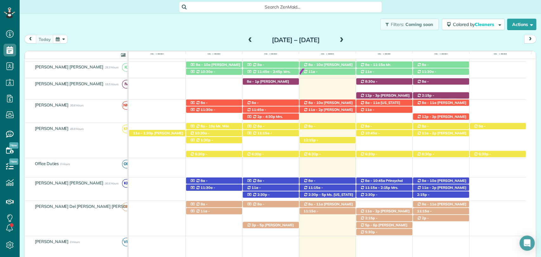
scroll to position [236, 0]
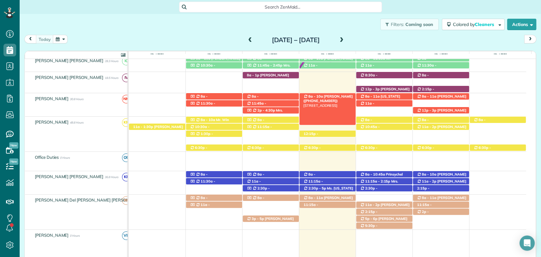
click at [324, 95] on span "[PERSON_NAME] ([PHONE_NUMBER])" at bounding box center [327, 98] width 49 height 9
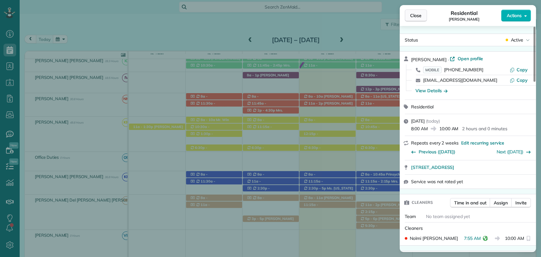
click at [412, 13] on span "Close" at bounding box center [415, 15] width 11 height 6
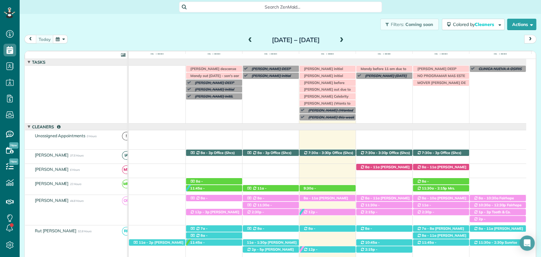
click at [345, 39] on span at bounding box center [341, 40] width 7 height 6
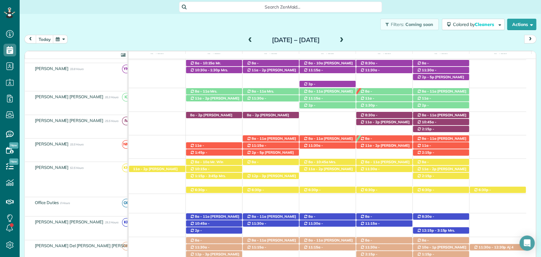
scroll to position [175, 0]
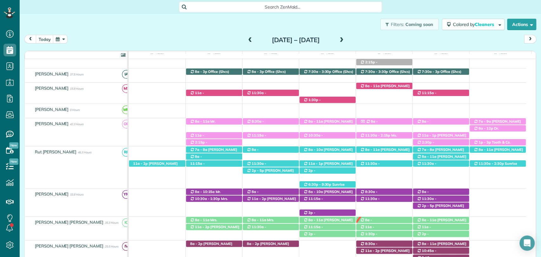
click at [206, 23] on div "Filters: Coming soon Colored by Cleaners Color by Cleaner Color by Team Color b…" at bounding box center [280, 24] width 521 height 21
click at [345, 41] on span at bounding box center [341, 40] width 7 height 6
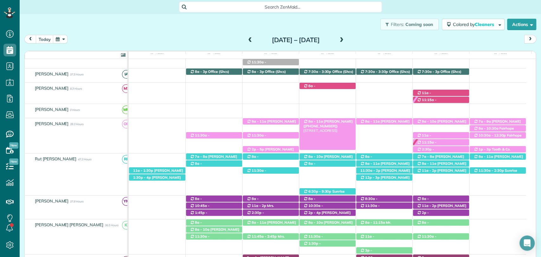
click at [329, 120] on span "Tiffany Williams (+15073202682)" at bounding box center [327, 123] width 49 height 9
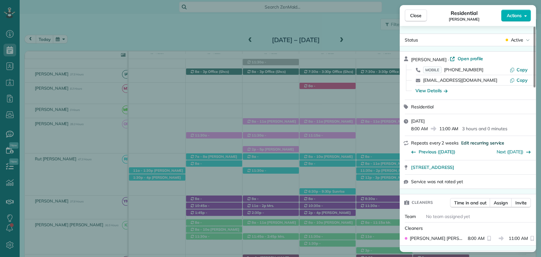
click at [484, 143] on span "Edit recurring service" at bounding box center [482, 143] width 43 height 6
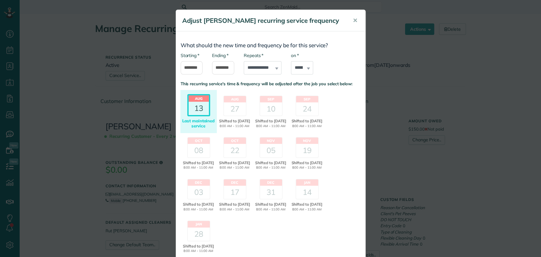
scroll to position [3, 3]
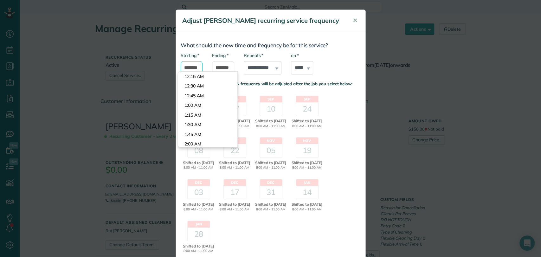
click at [189, 70] on input "*******" at bounding box center [191, 67] width 22 height 13
type input "*******"
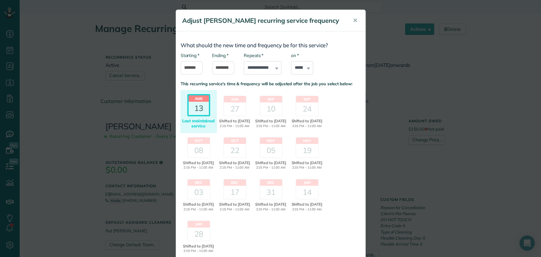
click at [195, 123] on body "Dashboard Scheduling Calendar View List View Dispatch View - Weekly scheduling …" at bounding box center [270, 128] width 541 height 257
click at [220, 70] on input "********" at bounding box center [223, 67] width 22 height 13
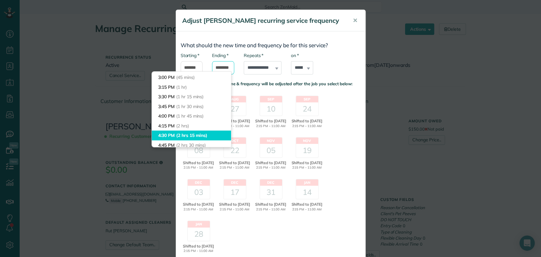
scroll to position [41, 0]
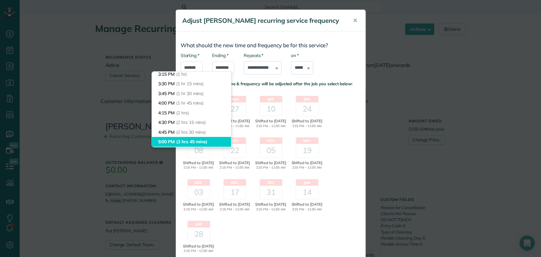
type input "*******"
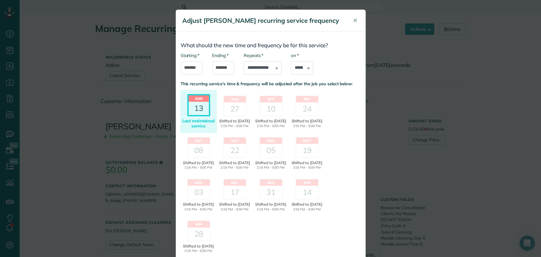
click at [169, 142] on body "Dashboard Scheduling Calendar View List View Dispatch View - Weekly scheduling …" at bounding box center [270, 128] width 541 height 257
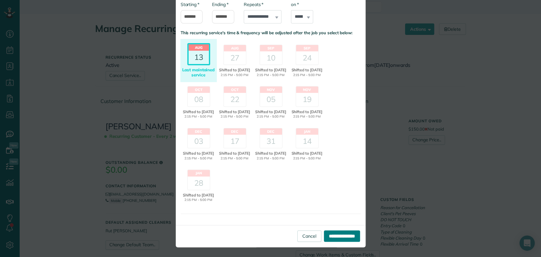
click at [329, 239] on input "**********" at bounding box center [342, 235] width 36 height 11
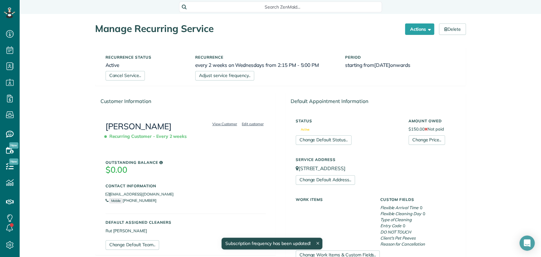
scroll to position [3, 3]
click at [128, 125] on link "[PERSON_NAME]" at bounding box center [138, 126] width 66 height 10
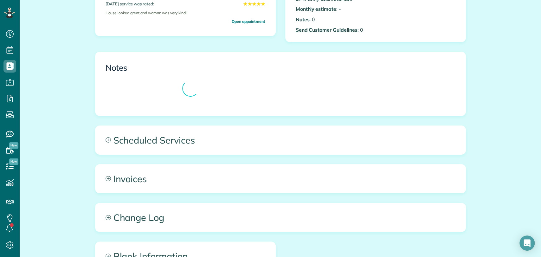
scroll to position [216, 0]
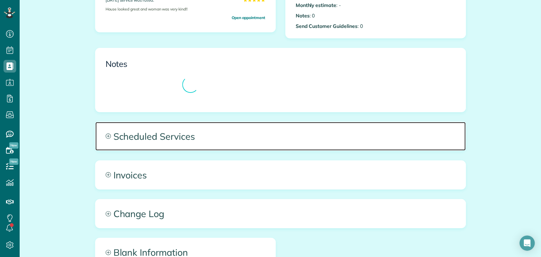
click at [166, 144] on span "Scheduled Services" at bounding box center [280, 136] width 370 height 28
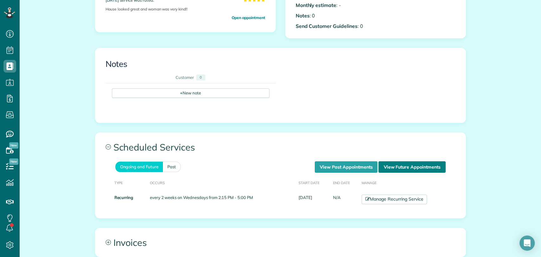
click at [411, 167] on link "View Future Appointments" at bounding box center [411, 166] width 67 height 11
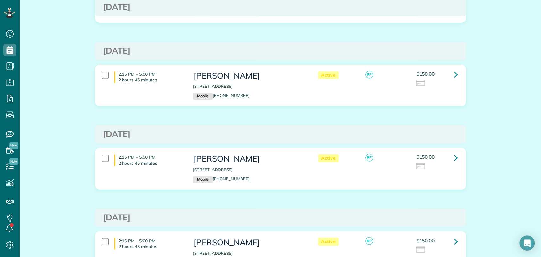
scroll to position [598, 0]
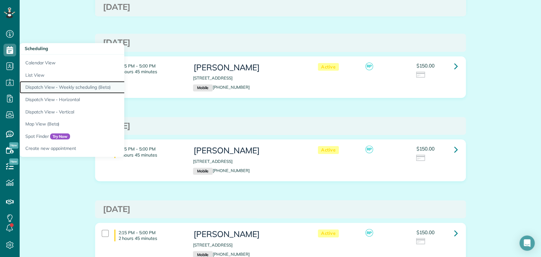
click at [60, 84] on link "Dispatch View - Weekly scheduling (Beta)" at bounding box center [99, 87] width 158 height 12
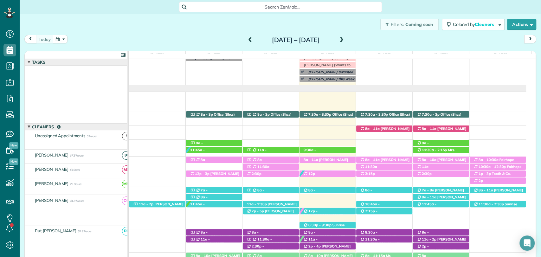
scroll to position [38, 0]
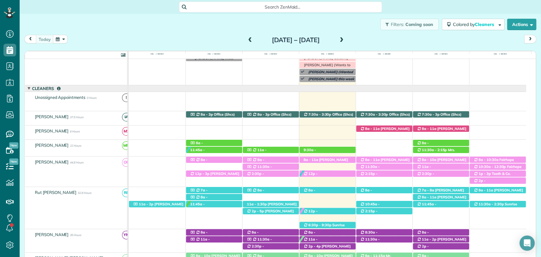
click at [192, 34] on div "Filters: Coming soon Colored by Cleaners Color by Cleaner Color by Team Color b…" at bounding box center [280, 24] width 521 height 21
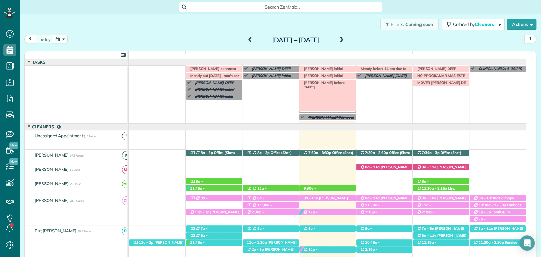
click at [342, 82] on span "[PERSON_NAME] before [DATE]" at bounding box center [323, 84] width 44 height 9
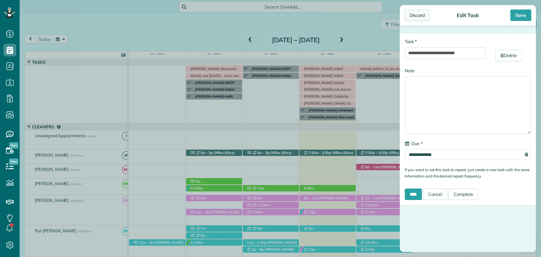
click at [418, 13] on div "Discard" at bounding box center [416, 14] width 25 height 11
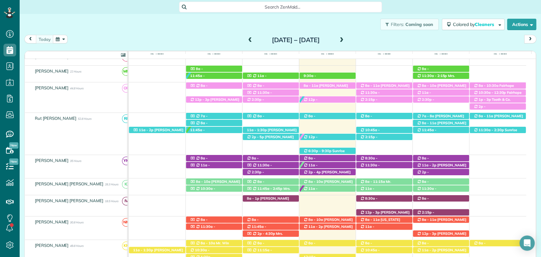
scroll to position [113, 0]
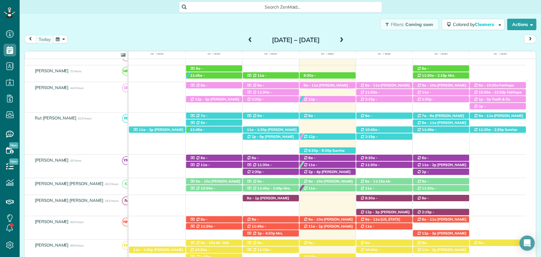
click at [345, 39] on span at bounding box center [341, 40] width 7 height 6
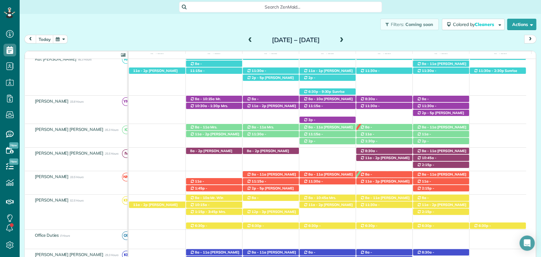
scroll to position [0, 0]
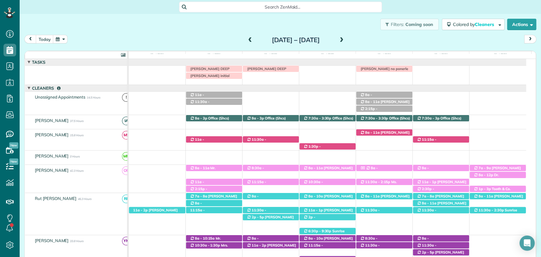
click at [246, 40] on span at bounding box center [249, 40] width 7 height 6
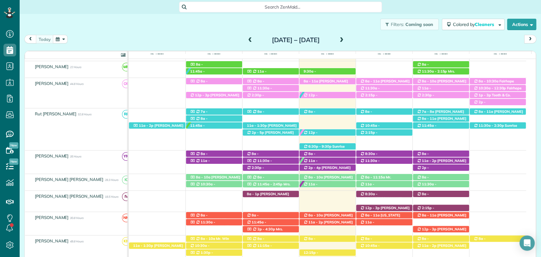
click at [345, 43] on span at bounding box center [341, 40] width 7 height 6
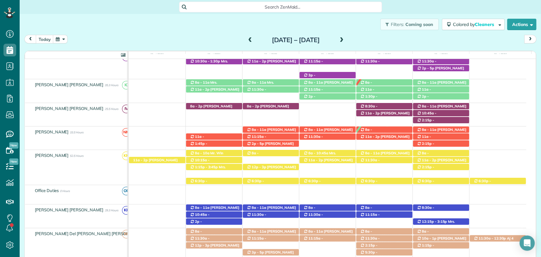
click at [198, 28] on div "Filters: Coming soon Colored by Cleaners Color by Cleaner Color by Team Color b…" at bounding box center [280, 24] width 521 height 21
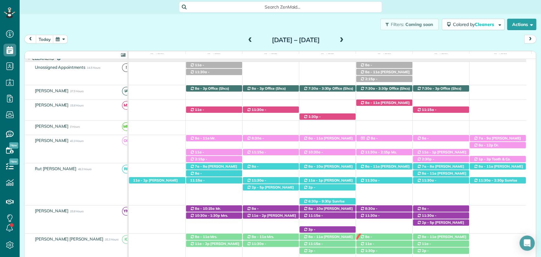
click at [68, 22] on div "Filters: Coming soon Colored by Cleaners Color by Cleaner Color by Team Color b…" at bounding box center [280, 24] width 521 height 21
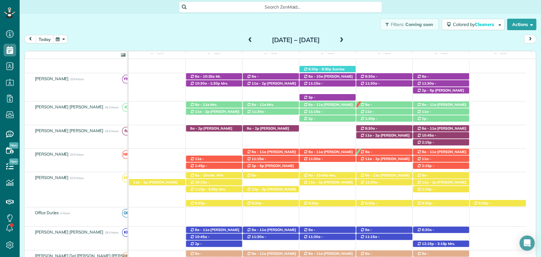
scroll to position [164, 0]
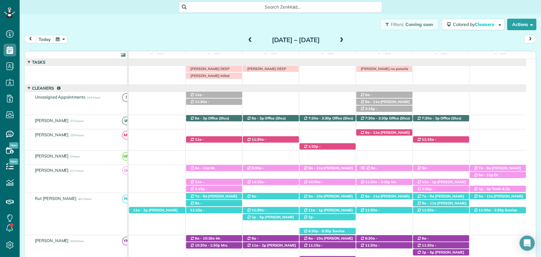
click at [246, 41] on span at bounding box center [249, 40] width 7 height 6
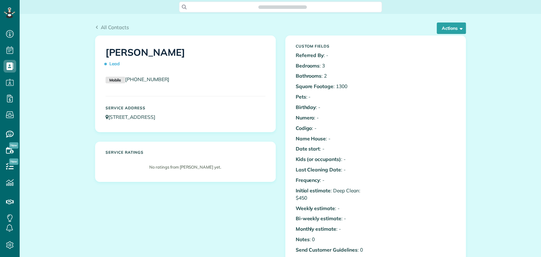
scroll to position [3, 3]
